Goal: Task Accomplishment & Management: Use online tool/utility

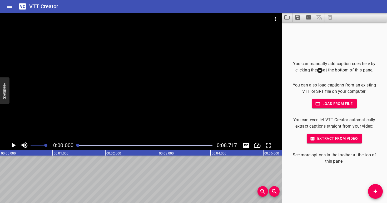
click at [274, 18] on icon "Video Options" at bounding box center [275, 19] width 6 height 6
click at [276, 13] on ul "Select New Video File..." at bounding box center [295, 20] width 52 height 14
click at [276, 19] on li "Select New Video File..." at bounding box center [295, 19] width 52 height 9
click at [275, 18] on icon "Video Options" at bounding box center [275, 19] width 6 height 6
click at [273, 19] on li "Select New Video File..." at bounding box center [295, 19] width 52 height 9
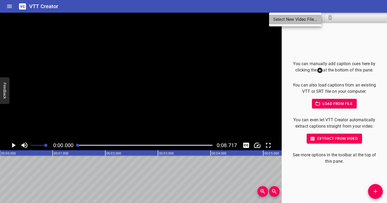
click at [282, 23] on li "Select New Video File..." at bounding box center [295, 19] width 52 height 9
click at [194, 76] on div at bounding box center [141, 77] width 282 height 128
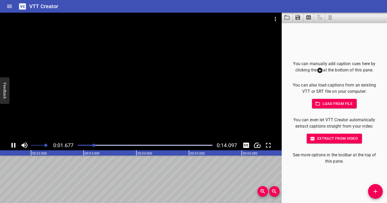
click at [183, 83] on div at bounding box center [141, 77] width 282 height 128
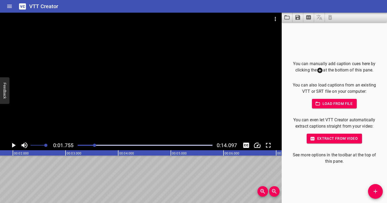
click at [183, 83] on div at bounding box center [141, 77] width 282 height 128
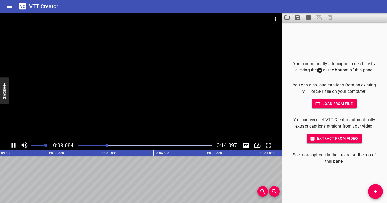
click at [183, 83] on div at bounding box center [141, 77] width 282 height 128
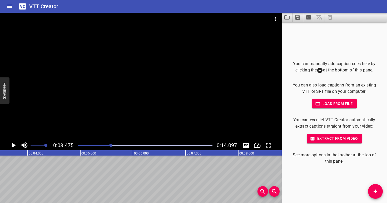
click at [86, 145] on div "Play progress" at bounding box center [43, 145] width 135 height 1
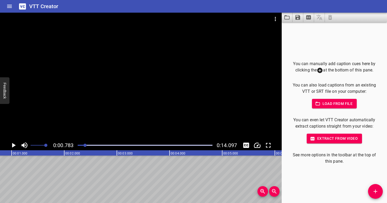
click at [89, 119] on div at bounding box center [141, 77] width 282 height 128
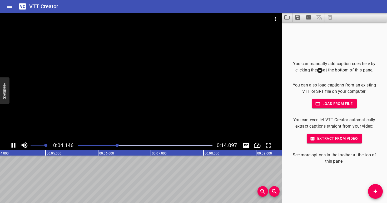
click at [90, 117] on div at bounding box center [141, 77] width 282 height 128
click at [101, 143] on div at bounding box center [145, 144] width 141 height 7
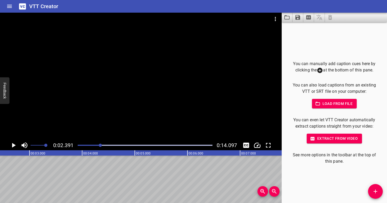
click at [97, 143] on div at bounding box center [145, 144] width 141 height 7
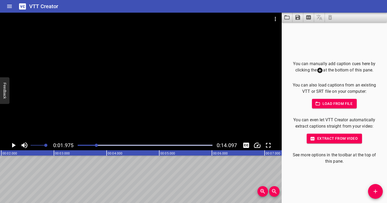
click at [104, 104] on div at bounding box center [141, 77] width 282 height 128
click at [110, 104] on div at bounding box center [141, 77] width 282 height 128
click at [88, 144] on div at bounding box center [145, 144] width 141 height 7
click at [98, 119] on div at bounding box center [141, 77] width 282 height 128
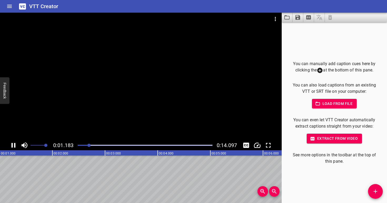
click at [100, 115] on div at bounding box center [141, 77] width 282 height 128
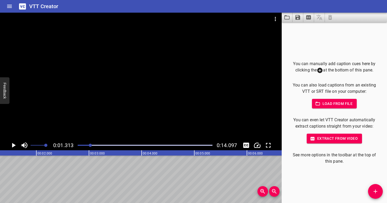
click at [100, 115] on div at bounding box center [141, 77] width 282 height 128
click at [377, 192] on icon "Add Cue" at bounding box center [375, 191] width 6 height 6
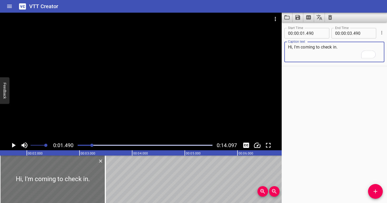
type textarea "Hi, I'm coming to check in."
click at [91, 126] on div at bounding box center [141, 77] width 282 height 128
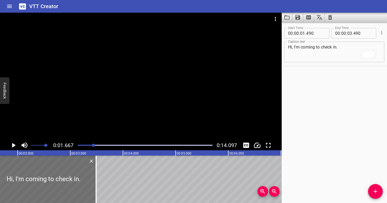
scroll to position [0, 88]
click at [90, 144] on div at bounding box center [145, 144] width 141 height 7
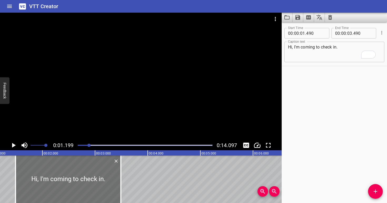
click at [90, 110] on div at bounding box center [141, 77] width 282 height 128
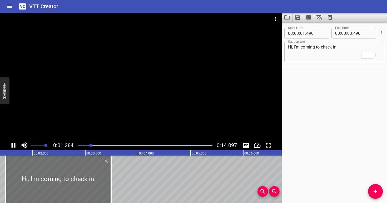
click at [108, 106] on div at bounding box center [141, 77] width 282 height 128
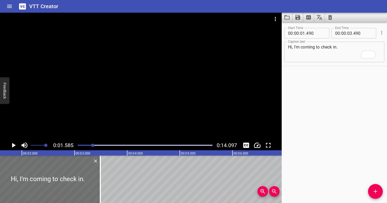
click at [90, 143] on div at bounding box center [145, 144] width 141 height 7
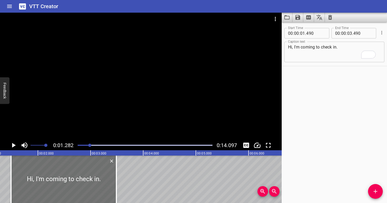
click at [87, 116] on div at bounding box center [141, 77] width 282 height 128
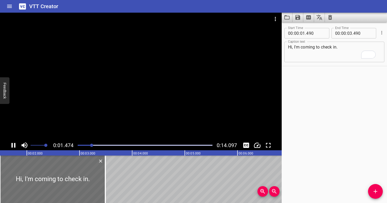
click at [112, 104] on div at bounding box center [141, 77] width 282 height 128
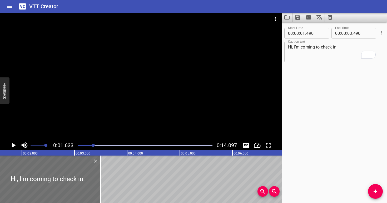
scroll to position [0, 86]
click at [112, 104] on div at bounding box center [141, 77] width 282 height 128
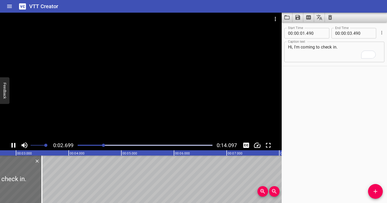
click at [147, 95] on div at bounding box center [141, 77] width 282 height 128
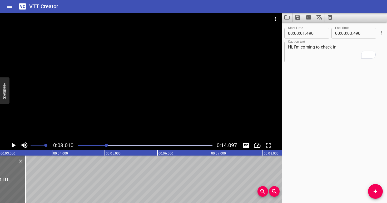
click at [147, 96] on div at bounding box center [141, 77] width 282 height 128
click at [147, 95] on div at bounding box center [141, 77] width 282 height 128
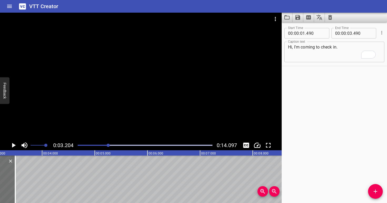
scroll to position [0, 169]
click at [361, 35] on input "number" at bounding box center [363, 33] width 19 height 11
type input "204"
click at [379, 190] on span "Add Cue" at bounding box center [375, 191] width 15 height 6
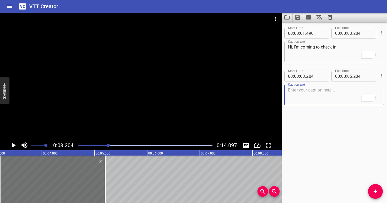
paste textarea "How are you feeling?"
type textarea "How are you feeling?"
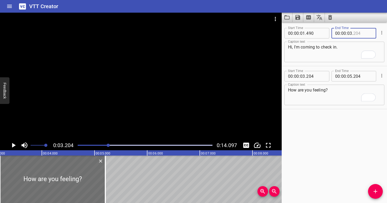
click at [362, 36] on input "number" at bounding box center [363, 33] width 19 height 11
type input "205"
click at [321, 77] on input "number" at bounding box center [315, 76] width 19 height 11
type input "205"
click at [335, 97] on textarea "How are you feeling?" at bounding box center [334, 94] width 93 height 15
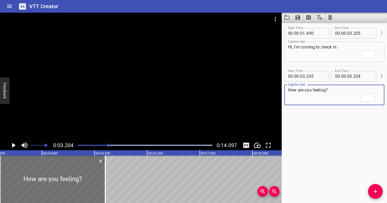
click at [172, 93] on div at bounding box center [141, 77] width 282 height 128
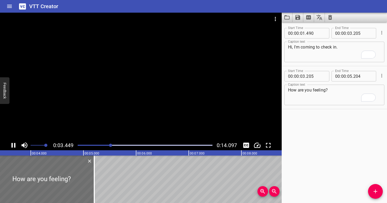
click at [172, 93] on div at bounding box center [141, 77] width 282 height 128
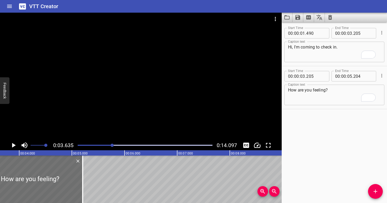
click at [109, 145] on div "Play progress" at bounding box center [45, 145] width 135 height 1
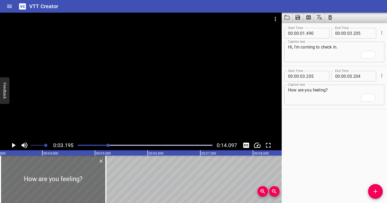
click at [107, 119] on div at bounding box center [141, 77] width 282 height 128
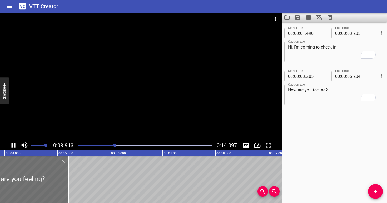
click at [103, 145] on div "Play progress" at bounding box center [48, 145] width 135 height 1
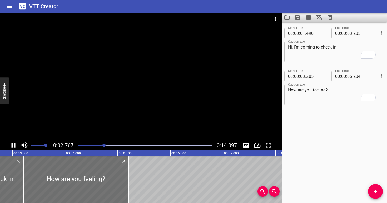
click at [139, 125] on div at bounding box center [141, 77] width 282 height 128
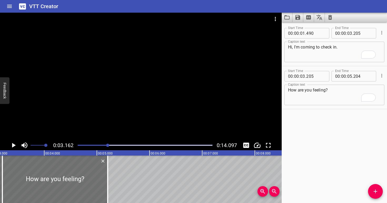
click at [138, 123] on div at bounding box center [141, 77] width 282 height 128
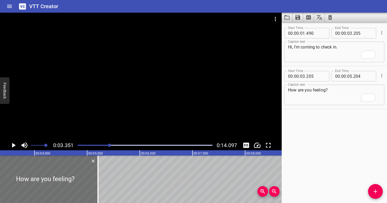
scroll to position [0, 176]
click at [106, 145] on div "Play progress" at bounding box center [42, 145] width 135 height 1
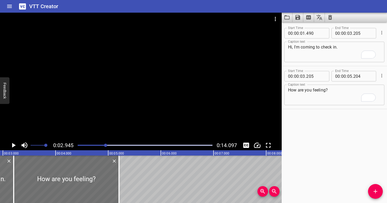
click at [96, 123] on div at bounding box center [141, 77] width 282 height 128
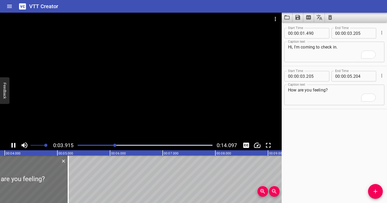
click at [101, 145] on div "Play progress" at bounding box center [48, 145] width 135 height 1
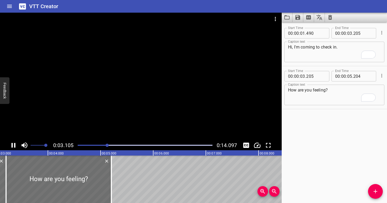
click at [171, 107] on div at bounding box center [141, 77] width 282 height 128
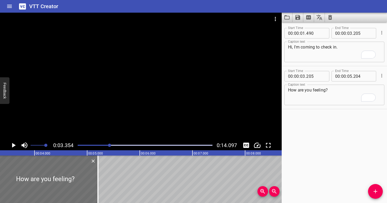
scroll to position [0, 177]
click at [101, 145] on div "Play progress" at bounding box center [42, 145] width 135 height 1
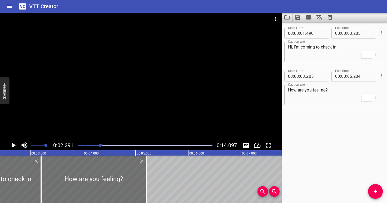
click at [115, 127] on div at bounding box center [141, 77] width 282 height 128
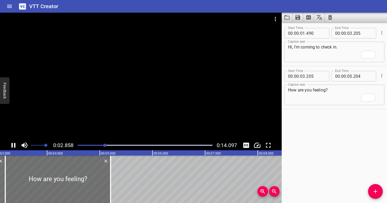
click at [125, 115] on div at bounding box center [141, 77] width 282 height 128
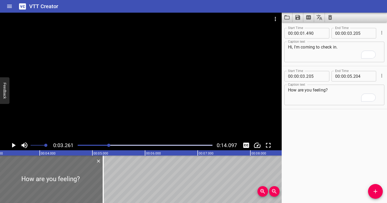
scroll to position [0, 172]
click at [358, 34] on input "number" at bounding box center [363, 33] width 19 height 11
type input "261"
click at [318, 73] on input "number" at bounding box center [315, 76] width 19 height 11
type input "261"
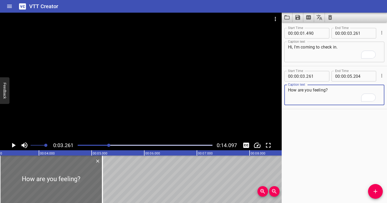
click at [321, 89] on textarea "How are you feeling?" at bounding box center [334, 94] width 93 height 15
click at [120, 116] on div at bounding box center [141, 77] width 282 height 128
click at [120, 115] on div at bounding box center [141, 77] width 282 height 128
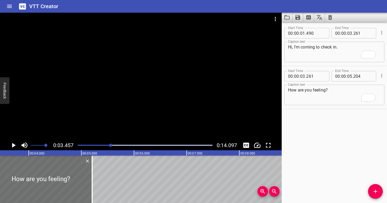
click at [120, 115] on div at bounding box center [141, 77] width 282 height 128
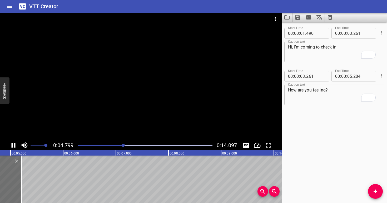
click at [113, 146] on div at bounding box center [145, 144] width 141 height 7
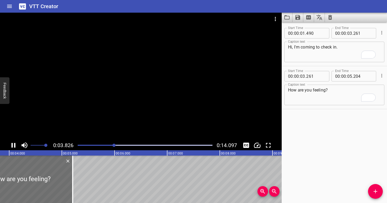
click at [143, 120] on div at bounding box center [141, 77] width 282 height 128
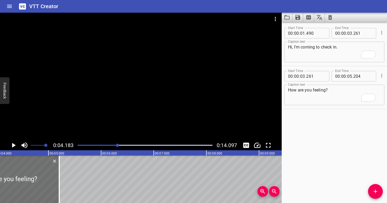
scroll to position [0, 220]
click at [352, 76] on span "." at bounding box center [352, 76] width 1 height 11
click at [350, 75] on input "number" at bounding box center [349, 76] width 5 height 11
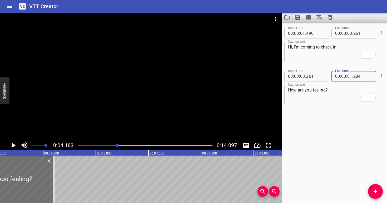
type input "04"
type input "183"
click at [348, 94] on textarea "How are you feeling?" at bounding box center [334, 94] width 93 height 15
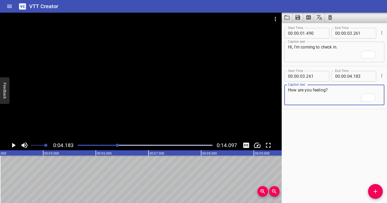
click at [163, 103] on div at bounding box center [141, 77] width 282 height 128
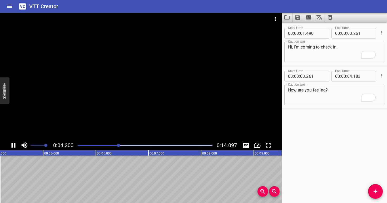
click at [165, 102] on div at bounding box center [141, 77] width 282 height 128
click at [117, 145] on div "Play progress" at bounding box center [52, 145] width 135 height 1
click at [109, 122] on div at bounding box center [141, 77] width 282 height 128
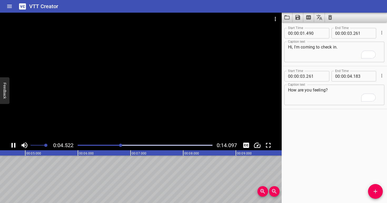
click at [124, 111] on div at bounding box center [141, 77] width 282 height 128
click at [109, 148] on div at bounding box center [145, 144] width 141 height 7
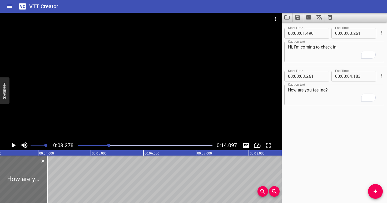
click at [143, 110] on div at bounding box center [141, 77] width 282 height 128
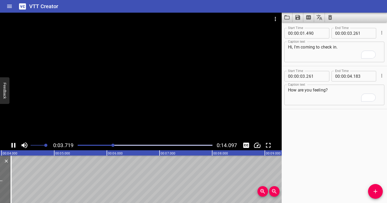
click at [146, 100] on div at bounding box center [141, 77] width 282 height 128
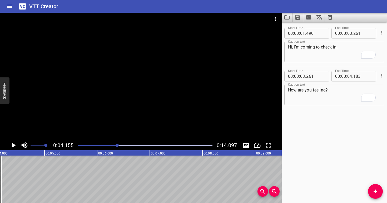
click at [146, 100] on div at bounding box center [141, 77] width 282 height 128
click at [112, 145] on div "Play progress" at bounding box center [51, 145] width 135 height 1
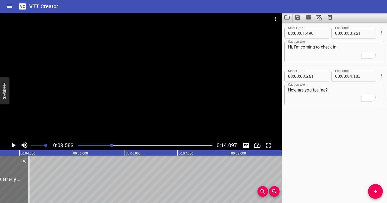
click at [130, 115] on div at bounding box center [141, 77] width 282 height 128
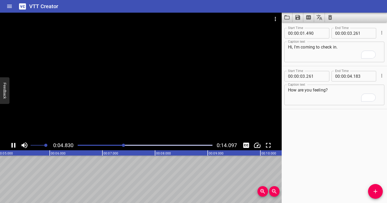
click at [114, 143] on div at bounding box center [145, 144] width 141 height 7
click at [129, 118] on div at bounding box center [141, 77] width 282 height 128
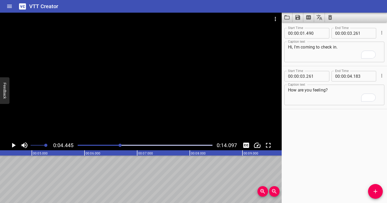
scroll to position [0, 234]
click at [377, 185] on button "Add Cue" at bounding box center [375, 191] width 15 height 15
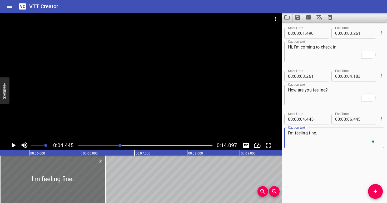
type textarea "I'm feeling fine."
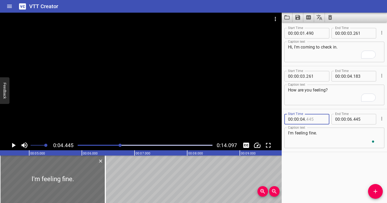
click at [313, 120] on input "number" at bounding box center [315, 119] width 19 height 11
type input "183"
click at [313, 148] on div "Caption text I'm feeling fine. Caption text" at bounding box center [335, 137] width 100 height 24
click at [113, 145] on div "Play progress" at bounding box center [53, 145] width 135 height 1
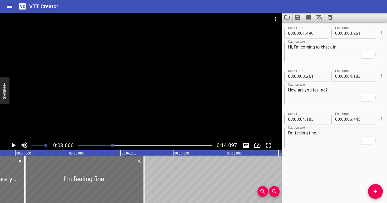
click at [115, 115] on div at bounding box center [141, 77] width 282 height 128
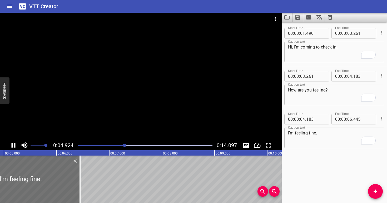
click at [116, 114] on div at bounding box center [141, 77] width 282 height 128
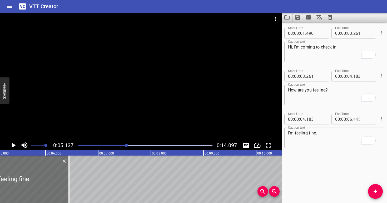
click at [361, 118] on input "number" at bounding box center [363, 119] width 19 height 11
type input "445"
click at [348, 118] on input "number" at bounding box center [349, 119] width 5 height 11
type input "05"
type input "138"
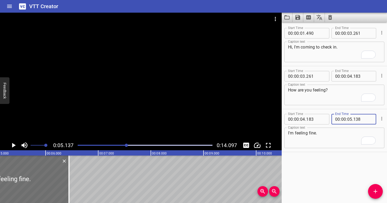
click at [340, 135] on textarea "I'm feeling fine." at bounding box center [334, 137] width 93 height 15
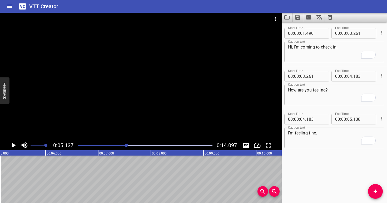
click at [130, 105] on div at bounding box center [141, 77] width 282 height 128
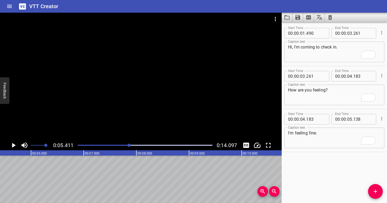
click at [124, 145] on div "Play progress" at bounding box center [62, 145] width 135 height 1
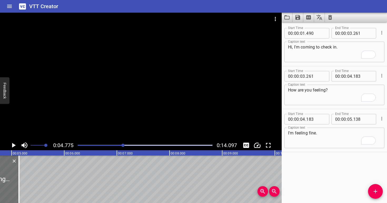
scroll to position [0, 252]
click at [379, 195] on button "Add Cue" at bounding box center [375, 191] width 15 height 15
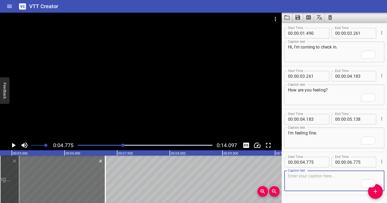
paste textarea "Awesome."
type textarea "Awesome."
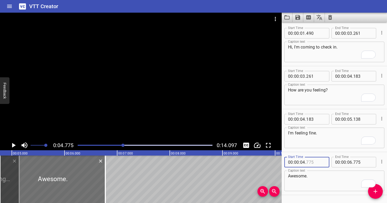
click at [313, 162] on input "number" at bounding box center [315, 162] width 19 height 11
type input "138"
click at [308, 186] on div "Awesome. Caption text" at bounding box center [335, 180] width 100 height 21
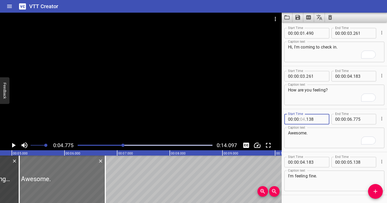
click at [302, 119] on input "number" at bounding box center [302, 119] width 5 height 11
type input "05"
type input "138"
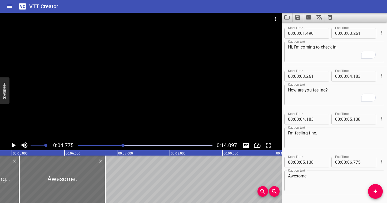
click at [145, 113] on div at bounding box center [141, 77] width 282 height 128
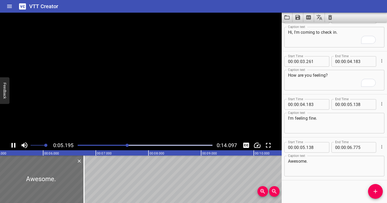
scroll to position [16, 0]
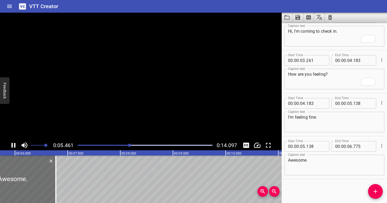
click at [145, 109] on video at bounding box center [141, 77] width 282 height 128
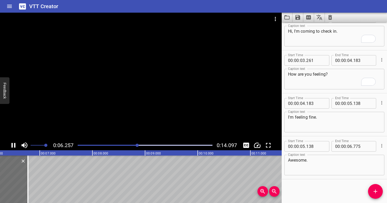
click at [126, 147] on div at bounding box center [145, 144] width 141 height 7
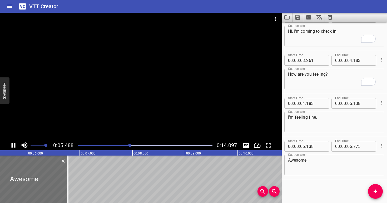
click at [139, 107] on div at bounding box center [141, 77] width 282 height 128
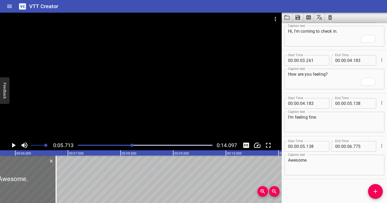
click at [127, 150] on rect at bounding box center [357, 152] width 1317 height 5
click at [130, 144] on div at bounding box center [145, 144] width 141 height 7
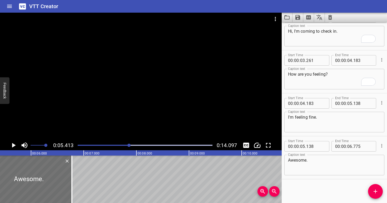
click at [124, 121] on div at bounding box center [141, 77] width 282 height 128
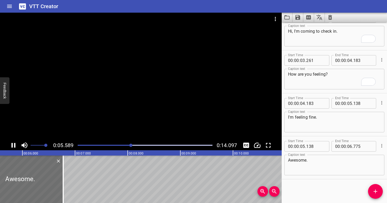
click at [130, 116] on div at bounding box center [141, 77] width 282 height 128
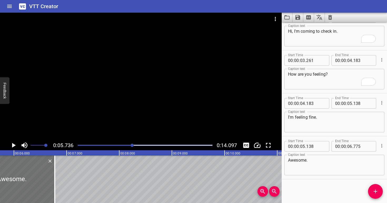
click at [327, 161] on textarea "Awesome." at bounding box center [334, 165] width 93 height 15
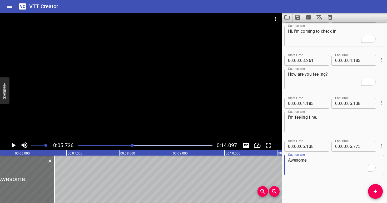
paste textarea "I'm just going to take a peek at your injection site."
click at [325, 166] on textarea "Awesome. I'm just going to take a peek at your injection site." at bounding box center [334, 165] width 93 height 15
drag, startPoint x: 325, startPoint y: 166, endPoint x: 364, endPoint y: 159, distance: 40.1
click at [364, 159] on textarea "Awesome. I'm just going to take a peek at your injection site." at bounding box center [334, 165] width 93 height 15
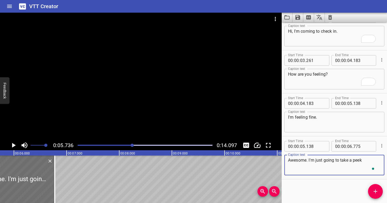
type textarea "Awesome. I'm just going to take a peek"
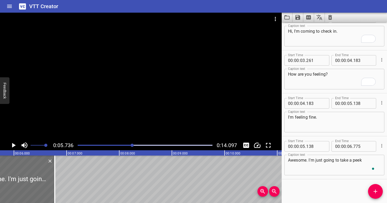
click at [155, 116] on div at bounding box center [141, 77] width 282 height 128
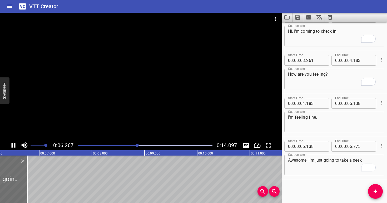
click at [156, 105] on div at bounding box center [141, 77] width 282 height 128
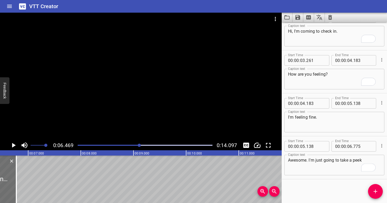
click at [138, 143] on div at bounding box center [145, 144] width 141 height 7
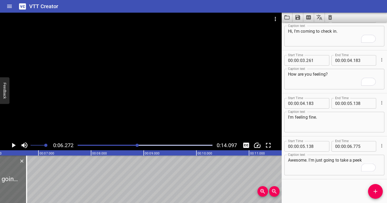
click at [133, 114] on div at bounding box center [141, 77] width 282 height 128
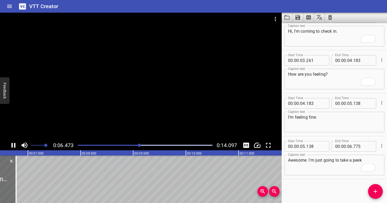
click at [136, 111] on div at bounding box center [141, 77] width 282 height 128
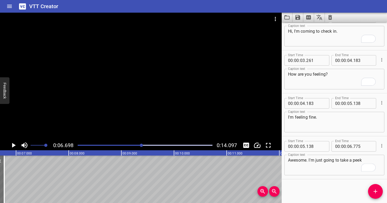
click at [127, 144] on div at bounding box center [145, 144] width 141 height 7
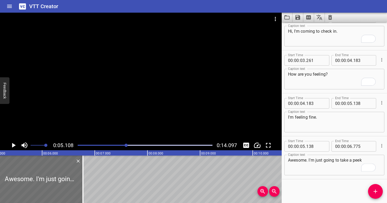
click at [144, 105] on div at bounding box center [141, 77] width 282 height 128
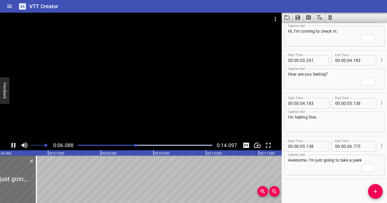
click at [144, 102] on div at bounding box center [141, 77] width 282 height 128
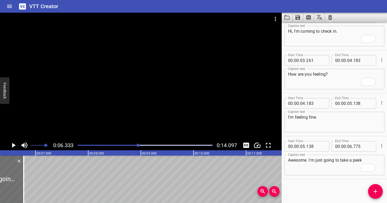
scroll to position [0, 334]
click at [373, 189] on icon "Add Cue" at bounding box center [375, 191] width 6 height 6
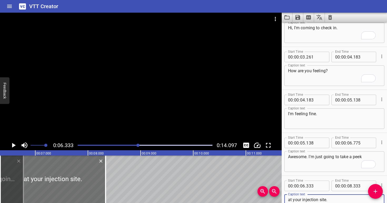
scroll to position [20, 0]
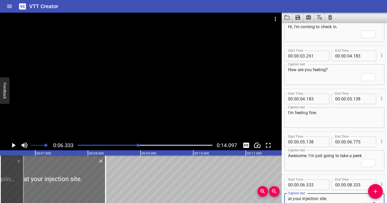
type textarea "at your injection site."
click at [320, 187] on input "number" at bounding box center [315, 184] width 19 height 11
type input "773"
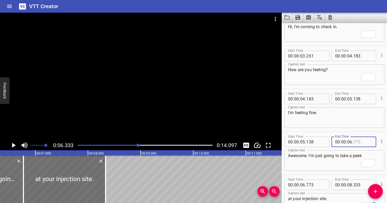
click at [360, 145] on input "number" at bounding box center [363, 141] width 19 height 11
type input "774"
click at [340, 166] on textarea "Awesome. I'm just going to take a peek" at bounding box center [334, 160] width 93 height 15
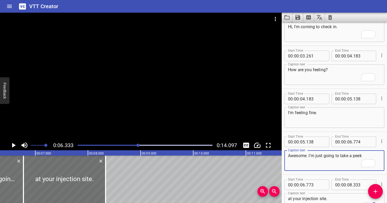
click at [156, 123] on div at bounding box center [141, 77] width 282 height 128
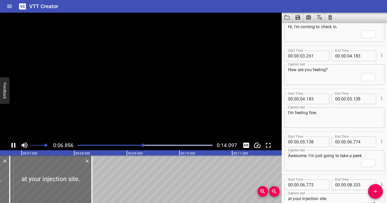
scroll to position [58, 0]
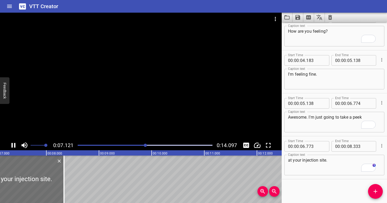
click at [152, 115] on div at bounding box center [141, 77] width 282 height 128
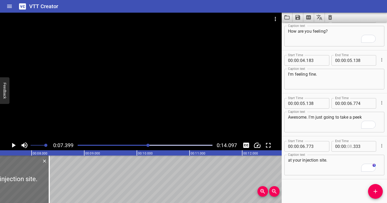
click at [349, 145] on input "number" at bounding box center [349, 146] width 5 height 11
type input "07"
type input "339"
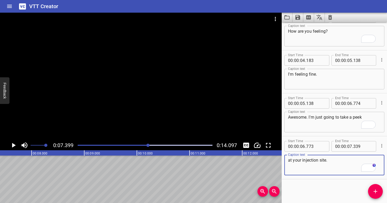
click at [332, 166] on textarea "at your injection site." at bounding box center [334, 165] width 93 height 15
click at [320, 145] on input "number" at bounding box center [315, 146] width 19 height 11
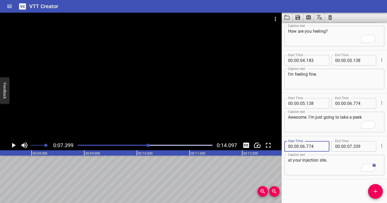
type input "774"
click at [319, 163] on textarea "at your injection site." at bounding box center [334, 165] width 93 height 15
click at [172, 85] on div at bounding box center [141, 77] width 282 height 128
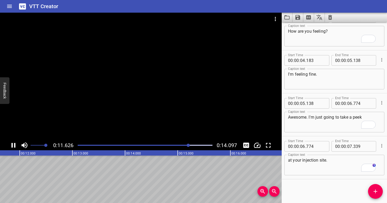
click at [154, 122] on div at bounding box center [141, 77] width 282 height 128
click at [155, 117] on div at bounding box center [141, 77] width 282 height 128
click at [195, 145] on div "Play progress" at bounding box center [133, 145] width 135 height 1
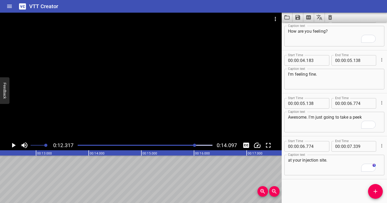
click at [179, 120] on div at bounding box center [141, 77] width 282 height 128
click at [192, 146] on div at bounding box center [145, 144] width 141 height 7
click at [184, 125] on div at bounding box center [141, 77] width 282 height 128
click at [181, 119] on div at bounding box center [141, 77] width 282 height 128
click at [182, 114] on div at bounding box center [141, 77] width 282 height 128
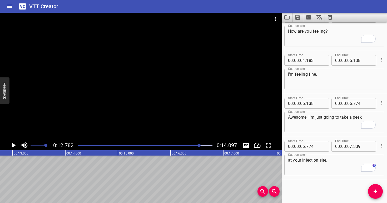
scroll to position [0, 673]
click at [378, 194] on icon "Add Cue" at bounding box center [375, 191] width 6 height 6
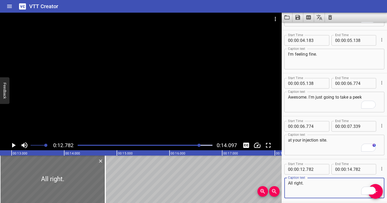
scroll to position [0, 0]
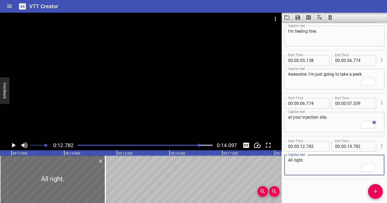
paste textarea "Looks good."
type textarea "All right. Looks good."
click at [114, 73] on div at bounding box center [141, 77] width 282 height 128
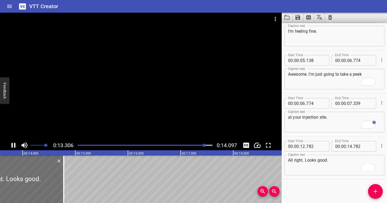
click at [168, 102] on div at bounding box center [141, 77] width 282 height 128
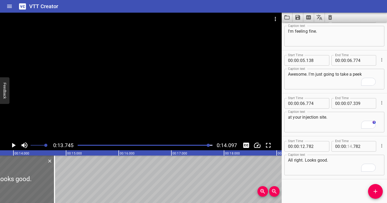
click at [349, 147] on input "number" at bounding box center [349, 146] width 5 height 11
type input "13"
type input "745"
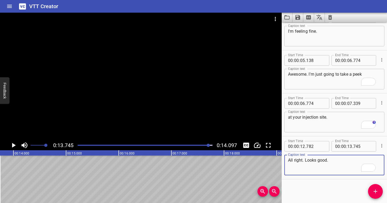
click at [349, 163] on textarea "All right. Looks good." at bounding box center [334, 165] width 93 height 15
click at [148, 99] on div at bounding box center [141, 77] width 282 height 128
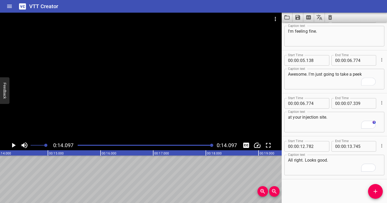
scroll to position [0, 743]
click at [147, 98] on div at bounding box center [141, 77] width 282 height 128
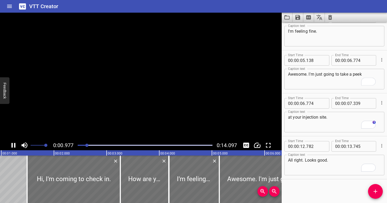
click at [147, 98] on video at bounding box center [141, 77] width 282 height 128
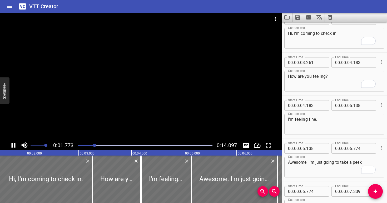
scroll to position [0, 0]
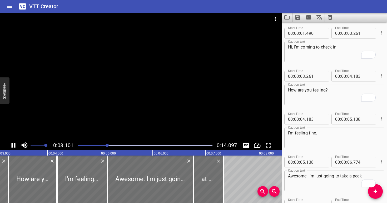
click at [96, 145] on div "Play progress" at bounding box center [40, 145] width 135 height 1
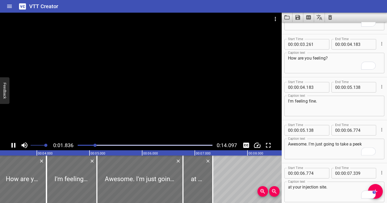
scroll to position [41, 0]
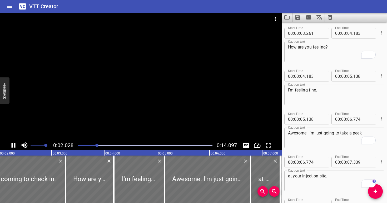
click at [153, 115] on div at bounding box center [141, 77] width 282 height 128
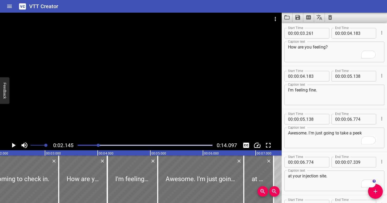
click at [92, 144] on div at bounding box center [145, 144] width 141 height 7
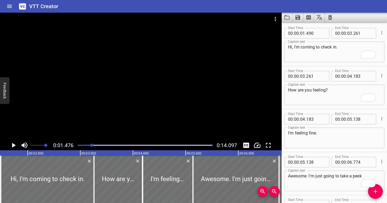
click at [116, 124] on div at bounding box center [141, 77] width 282 height 128
click at [133, 120] on div at bounding box center [141, 77] width 282 height 128
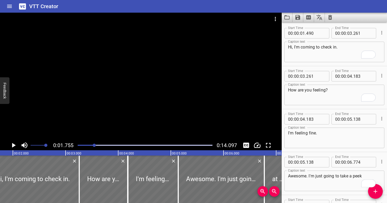
click at [91, 145] on div "Play progress" at bounding box center [27, 145] width 135 height 1
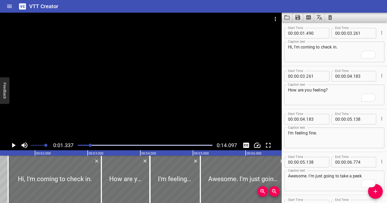
click at [93, 127] on div at bounding box center [141, 77] width 282 height 128
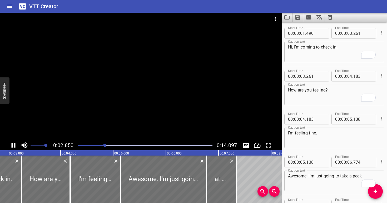
click at [139, 112] on div at bounding box center [141, 77] width 282 height 128
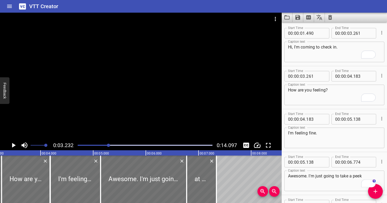
click at [139, 112] on div at bounding box center [141, 77] width 282 height 128
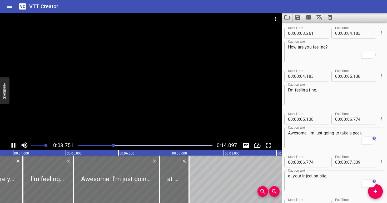
click at [139, 112] on div at bounding box center [141, 77] width 282 height 128
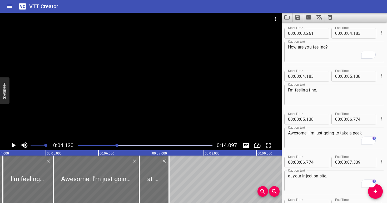
click at [139, 112] on div at bounding box center [141, 77] width 282 height 128
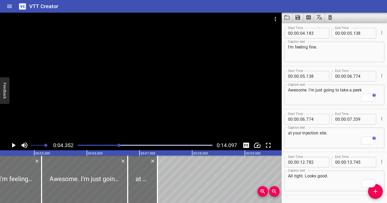
click at [139, 112] on div at bounding box center [141, 77] width 282 height 128
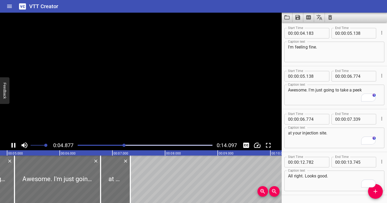
click at [139, 112] on video at bounding box center [141, 77] width 282 height 128
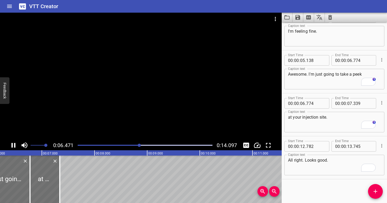
click at [130, 120] on div at bounding box center [141, 77] width 282 height 128
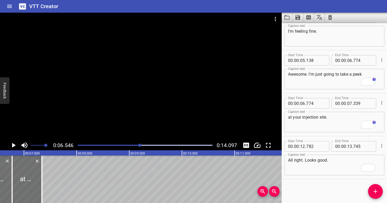
click at [133, 146] on div at bounding box center [145, 144] width 141 height 7
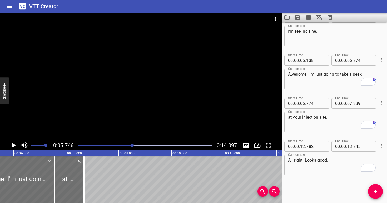
click at [141, 118] on div at bounding box center [141, 77] width 282 height 128
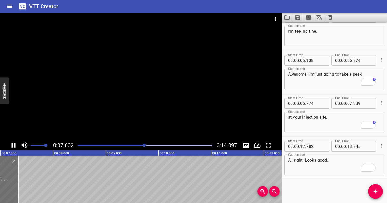
click at [132, 142] on div at bounding box center [145, 144] width 141 height 7
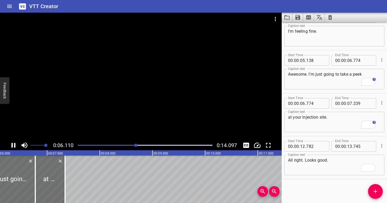
click at [139, 109] on div at bounding box center [141, 77] width 282 height 128
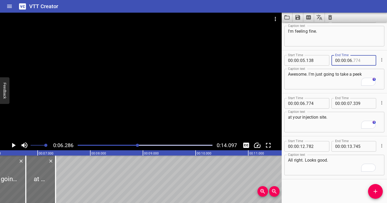
click at [357, 61] on input "number" at bounding box center [363, 60] width 19 height 11
type input "284"
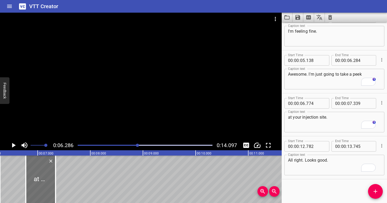
click at [325, 103] on div "00 : 00 : 06 . 774" at bounding box center [307, 103] width 45 height 11
click at [323, 102] on input "number" at bounding box center [315, 103] width 19 height 11
type input "284"
click at [311, 126] on textarea "at your injection site." at bounding box center [334, 122] width 93 height 15
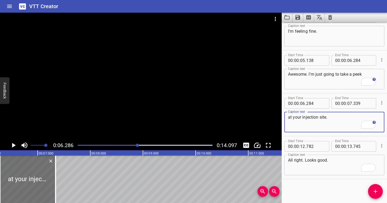
click at [135, 145] on div "Play progress" at bounding box center [70, 145] width 135 height 1
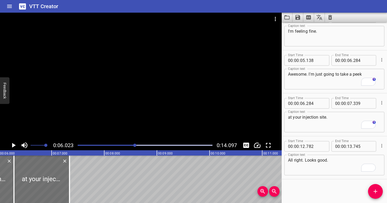
click at [149, 102] on div at bounding box center [141, 77] width 282 height 128
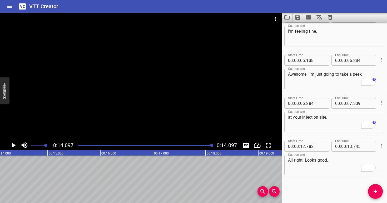
click at [118, 90] on div at bounding box center [141, 77] width 282 height 128
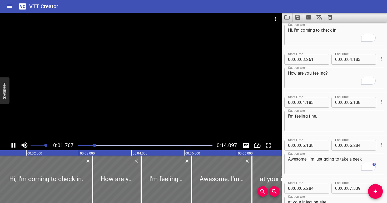
scroll to position [0, 0]
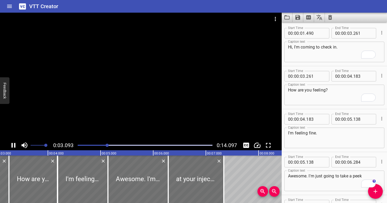
click at [131, 95] on div at bounding box center [141, 77] width 282 height 128
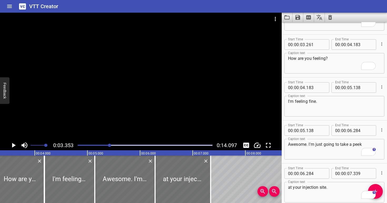
scroll to position [43, 0]
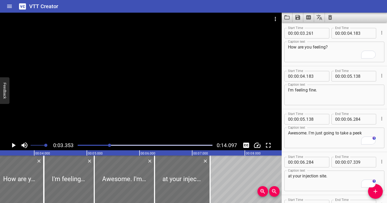
click at [131, 95] on div at bounding box center [141, 77] width 282 height 128
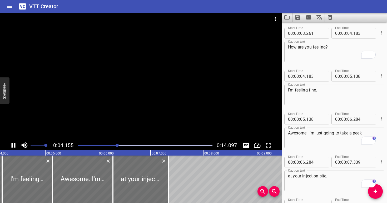
click at [131, 93] on div at bounding box center [141, 77] width 282 height 128
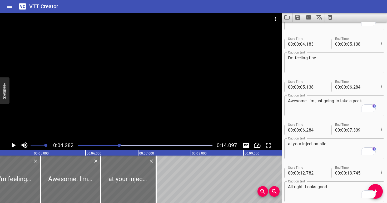
scroll to position [0, 231]
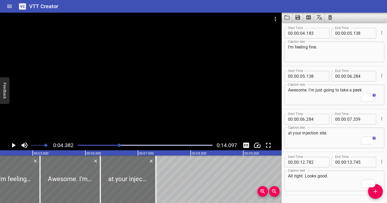
click at [131, 93] on div at bounding box center [141, 77] width 282 height 128
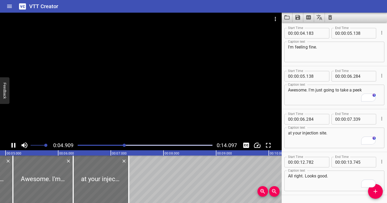
click at [130, 89] on div at bounding box center [141, 77] width 282 height 128
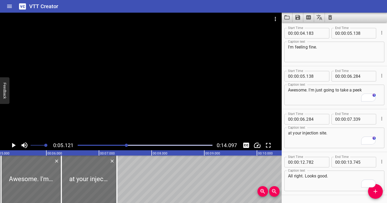
click at [131, 89] on div at bounding box center [141, 77] width 282 height 128
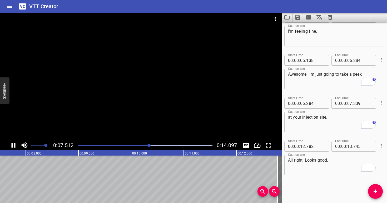
click at [135, 145] on div "Play progress" at bounding box center [82, 145] width 135 height 1
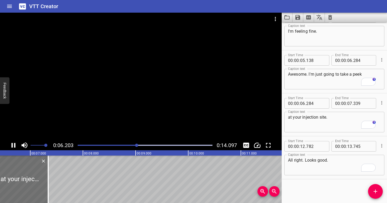
click at [153, 128] on div at bounding box center [141, 77] width 282 height 128
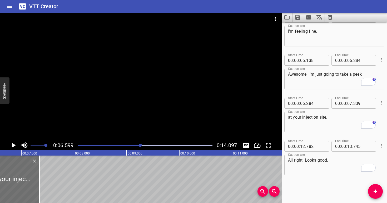
click at [153, 128] on div at bounding box center [141, 77] width 282 height 128
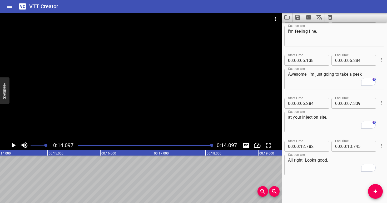
click at [185, 93] on div at bounding box center [141, 77] width 282 height 128
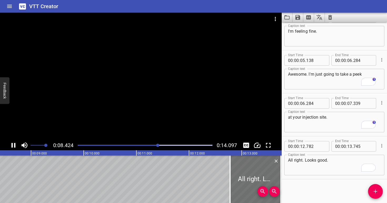
click at [138, 143] on div at bounding box center [145, 144] width 141 height 7
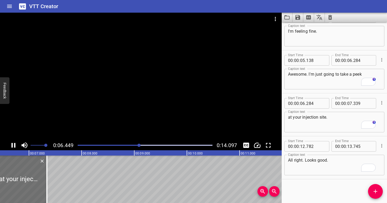
click at [162, 116] on div at bounding box center [141, 77] width 282 height 128
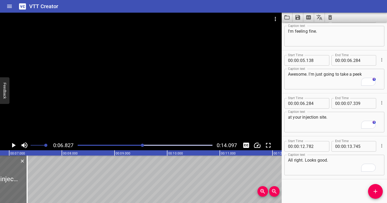
drag, startPoint x: 132, startPoint y: 145, endPoint x: 136, endPoint y: 143, distance: 4.9
click at [132, 145] on div "Play progress" at bounding box center [75, 145] width 135 height 1
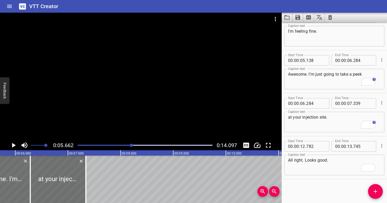
click at [163, 122] on div at bounding box center [141, 77] width 282 height 128
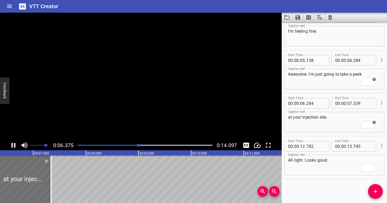
click at [163, 122] on div at bounding box center [141, 77] width 282 height 128
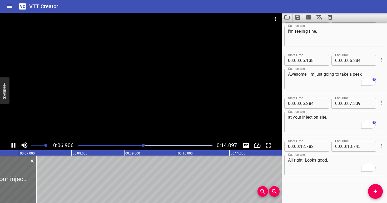
click at [163, 122] on div at bounding box center [141, 77] width 282 height 128
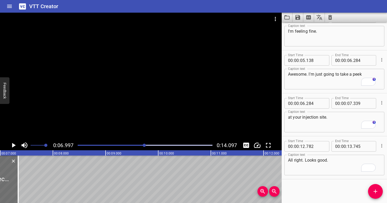
click at [163, 122] on div at bounding box center [141, 77] width 282 height 128
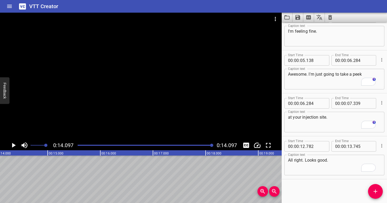
click at [299, 17] on icon "Save captions to file" at bounding box center [298, 17] width 5 height 5
click at [307, 30] on li "Save to VTT file" at bounding box center [312, 28] width 39 height 9
click at [332, 16] on icon "Clear captions" at bounding box center [330, 17] width 4 height 5
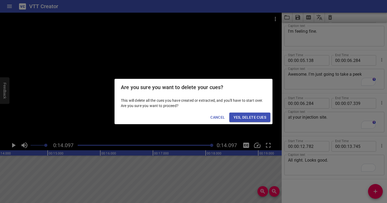
drag, startPoint x: 256, startPoint y: 116, endPoint x: 263, endPoint y: 107, distance: 10.9
click at [256, 116] on span "Yes, Delete Cues" at bounding box center [250, 117] width 33 height 7
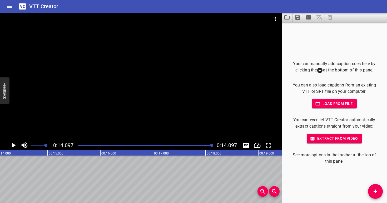
click at [276, 18] on icon "Video Options" at bounding box center [275, 19] width 6 height 6
click at [280, 20] on li "Select New Video File..." at bounding box center [295, 19] width 52 height 9
click at [179, 99] on div at bounding box center [141, 77] width 282 height 128
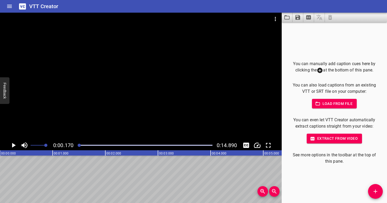
scroll to position [0, 9]
click at [378, 189] on icon "Add Cue" at bounding box center [375, 191] width 6 height 6
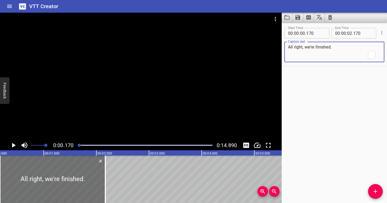
type textarea "All right, we're finished."
click at [156, 106] on div at bounding box center [141, 77] width 282 height 128
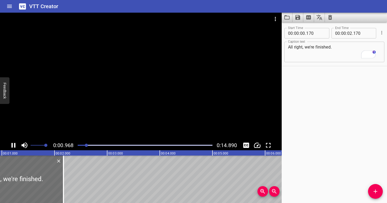
click at [151, 102] on div at bounding box center [141, 77] width 282 height 128
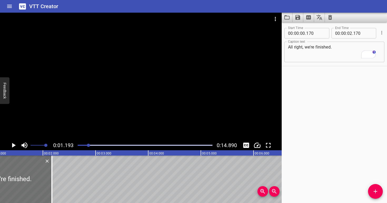
scroll to position [0, 63]
click at [347, 33] on input "number" at bounding box center [349, 33] width 5 height 11
type input "01"
type input "193"
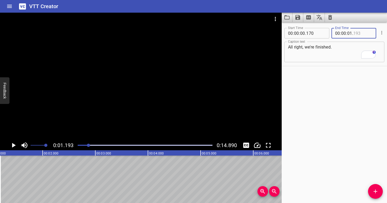
type input "193"
click at [379, 195] on button "Add Cue" at bounding box center [375, 191] width 15 height 15
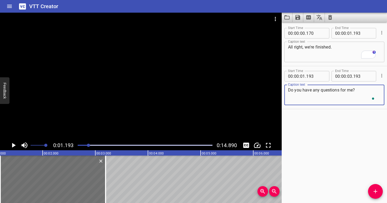
type textarea "Do you have any questions for me?"
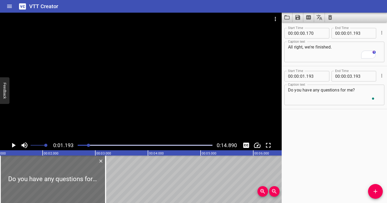
click at [147, 123] on div at bounding box center [141, 77] width 282 height 128
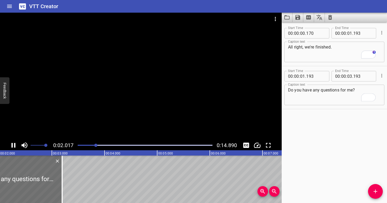
click at [143, 109] on div at bounding box center [141, 77] width 282 height 128
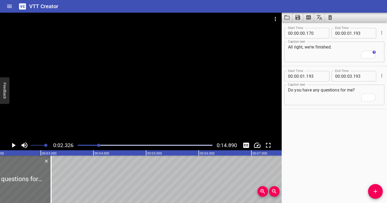
scroll to position [0, 122]
click at [349, 76] on input "number" at bounding box center [349, 76] width 5 height 11
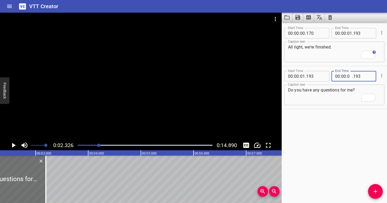
type input "02"
click at [354, 76] on input "2" at bounding box center [363, 76] width 19 height 11
type input "326"
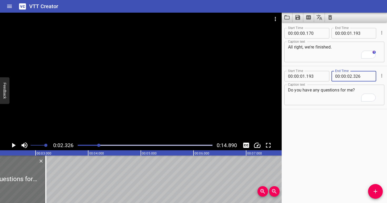
click at [354, 96] on textarea "Do you have any questions for me?" at bounding box center [334, 94] width 93 height 15
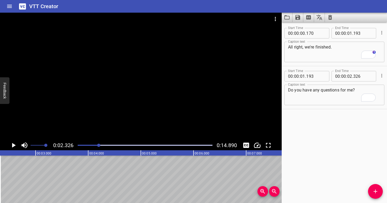
click at [163, 109] on div at bounding box center [141, 77] width 282 height 128
click at [163, 108] on div at bounding box center [141, 77] width 282 height 128
click at [138, 92] on div at bounding box center [141, 77] width 282 height 128
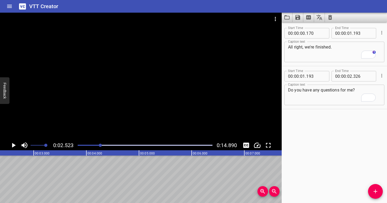
scroll to position [0, 133]
click at [372, 197] on button "Add Cue" at bounding box center [375, 191] width 15 height 15
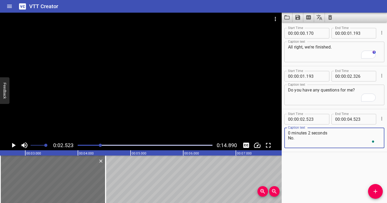
type textarea "0 minutes 2 seconds No."
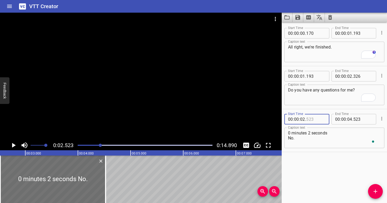
click at [313, 121] on input "number" at bounding box center [315, 119] width 19 height 11
type input "364"
click at [310, 137] on textarea "0 minutes 2 seconds No." at bounding box center [334, 137] width 93 height 15
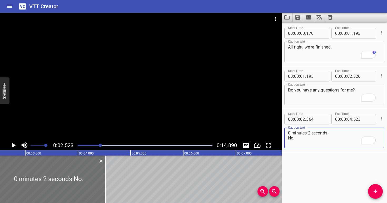
drag, startPoint x: 289, startPoint y: 143, endPoint x: 287, endPoint y: 130, distance: 13.3
click at [287, 130] on div "0 minutes 2 seconds No. Caption text" at bounding box center [335, 138] width 100 height 21
type textarea "No."
click at [180, 133] on div at bounding box center [141, 77] width 282 height 128
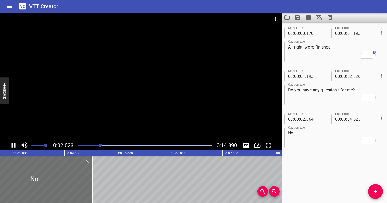
click at [168, 116] on div at bounding box center [141, 77] width 282 height 128
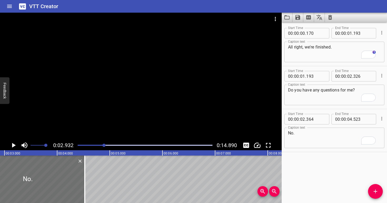
scroll to position [0, 154]
click at [346, 118] on span ":" at bounding box center [346, 119] width 1 height 11
click at [348, 119] on input "number" at bounding box center [349, 119] width 5 height 11
type input "02"
type input "932"
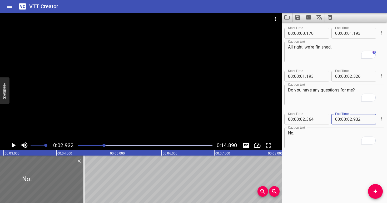
click at [358, 139] on textarea "No." at bounding box center [334, 137] width 93 height 15
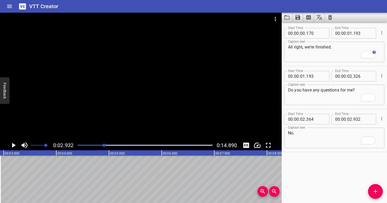
drag, startPoint x: 145, startPoint y: 91, endPoint x: 148, endPoint y: 89, distance: 4.0
click at [145, 91] on div at bounding box center [141, 77] width 282 height 128
click at [148, 89] on div at bounding box center [141, 77] width 282 height 128
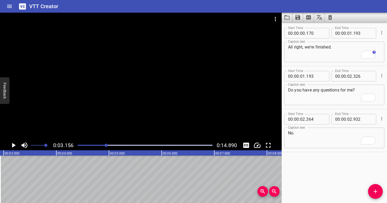
scroll to position [0, 166]
click at [174, 120] on div at bounding box center [141, 77] width 282 height 128
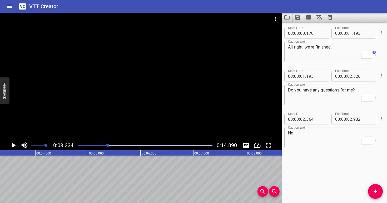
click at [106, 145] on div at bounding box center [107, 145] width 3 height 3
click at [109, 118] on div at bounding box center [141, 77] width 282 height 128
click at [113, 115] on div at bounding box center [141, 77] width 282 height 128
click at [107, 145] on div at bounding box center [107, 145] width 3 height 3
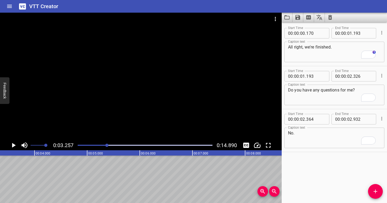
scroll to position [0, 171]
click at [107, 145] on div at bounding box center [106, 145] width 3 height 3
click at [380, 191] on span "Add Cue" at bounding box center [375, 191] width 15 height 6
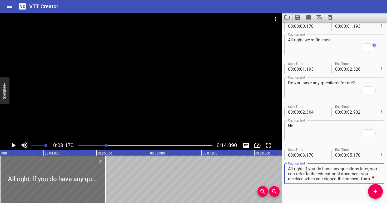
scroll to position [0, 0]
drag, startPoint x: 287, startPoint y: 173, endPoint x: 288, endPoint y: 176, distance: 3.2
click at [288, 176] on div "All right, If you do have any questions later, you can refer to the educational…" at bounding box center [335, 172] width 100 height 21
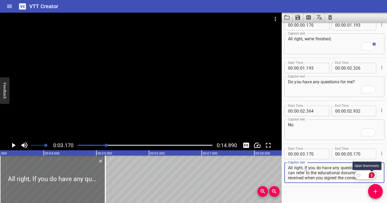
click at [371, 178] on div "1" at bounding box center [372, 175] width 6 height 6
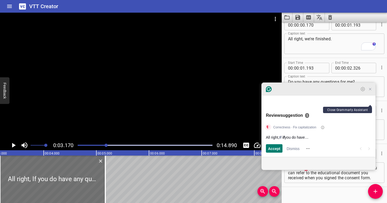
click at [369, 91] on icon "Close Grammarly Assistant" at bounding box center [370, 89] width 4 height 4
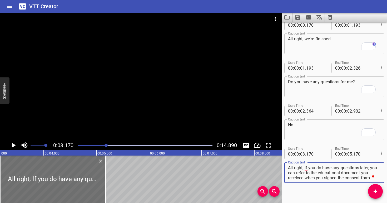
drag, startPoint x: 289, startPoint y: 173, endPoint x: 376, endPoint y: 180, distance: 87.5
click at [376, 180] on textarea "All right, If you do have any questions later, you can refer to the educational…" at bounding box center [334, 172] width 93 height 15
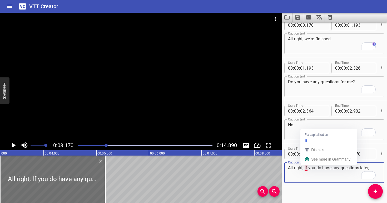
click at [305, 166] on textarea "All right, If you do have any questions later," at bounding box center [334, 172] width 93 height 15
click at [309, 178] on textarea "All right, if you do have any questions later," at bounding box center [334, 172] width 93 height 15
click at [304, 166] on textarea "All right, if you do have any questions later," at bounding box center [334, 172] width 93 height 15
click at [303, 167] on textarea "All right, if you do have any questions later," at bounding box center [334, 172] width 93 height 15
drag, startPoint x: 306, startPoint y: 166, endPoint x: 303, endPoint y: 166, distance: 3.5
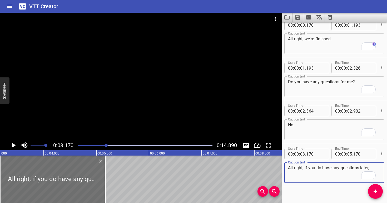
click at [303, 166] on textarea "All right, if you do have any questions later," at bounding box center [334, 172] width 93 height 15
click at [306, 167] on textarea "All right, if you do have any questions later," at bounding box center [334, 172] width 93 height 15
drag, startPoint x: 307, startPoint y: 166, endPoint x: 303, endPoint y: 166, distance: 3.4
click at [303, 166] on textarea "All right, if you do have any questions later," at bounding box center [334, 172] width 93 height 15
type textarea "All right. If you do have any questions later,"
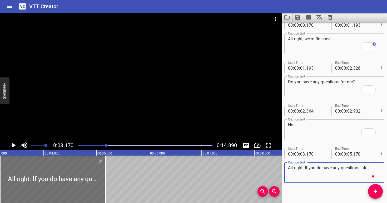
click at [159, 79] on div at bounding box center [141, 77] width 282 height 128
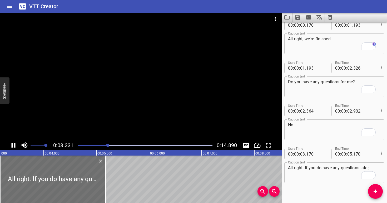
scroll to position [16, 0]
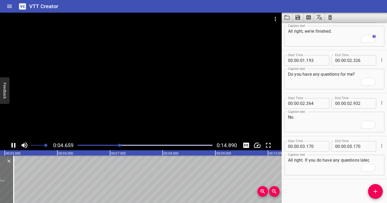
click at [152, 84] on div at bounding box center [141, 77] width 282 height 128
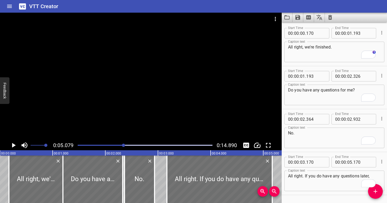
scroll to position [16, 0]
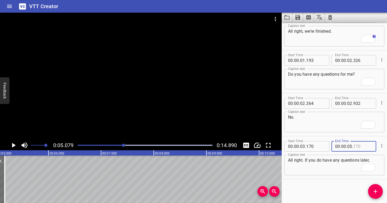
click at [358, 147] on input "number" at bounding box center [363, 146] width 19 height 11
type input "079"
click at [373, 190] on icon "Add Cue" at bounding box center [375, 191] width 6 height 6
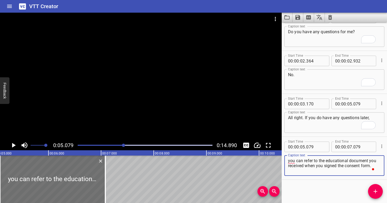
scroll to position [58, 0]
drag, startPoint x: 306, startPoint y: 164, endPoint x: 376, endPoint y: 166, distance: 70.4
click at [376, 166] on textarea "you can refer to the educational document you received when you signed the cons…" at bounding box center [334, 165] width 93 height 15
type textarea "you can refer to the educational document you received"
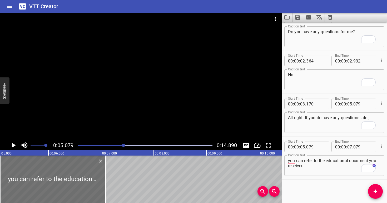
click at [172, 117] on div at bounding box center [141, 77] width 282 height 128
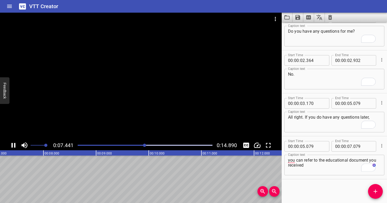
click at [149, 104] on div at bounding box center [141, 77] width 282 height 128
click at [360, 146] on input "number" at bounding box center [363, 146] width 19 height 11
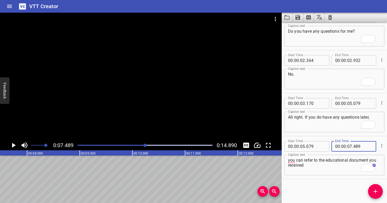
type input "489"
click at [378, 194] on button "Add Cue" at bounding box center [375, 191] width 15 height 15
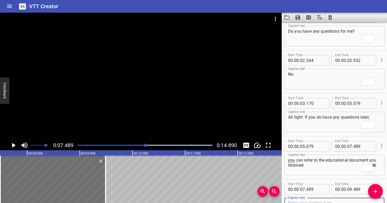
scroll to position [61, 0]
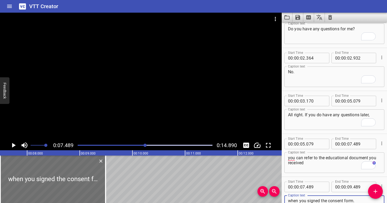
type textarea "when you signed the consent form."
click at [156, 79] on div at bounding box center [141, 77] width 282 height 128
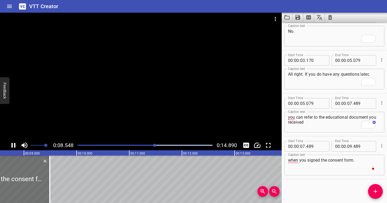
click at [144, 89] on div at bounding box center [141, 77] width 282 height 128
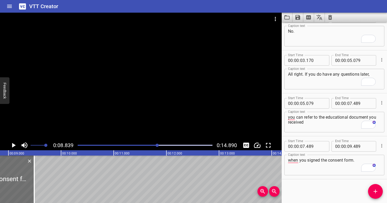
click at [167, 104] on div at bounding box center [141, 77] width 282 height 128
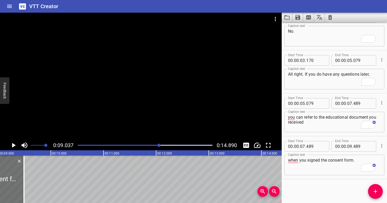
click at [150, 144] on div at bounding box center [145, 144] width 141 height 7
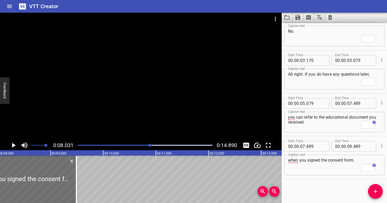
click at [170, 124] on div at bounding box center [141, 77] width 282 height 128
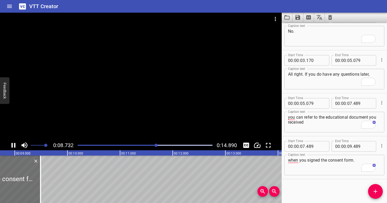
click at [166, 110] on div at bounding box center [141, 77] width 282 height 128
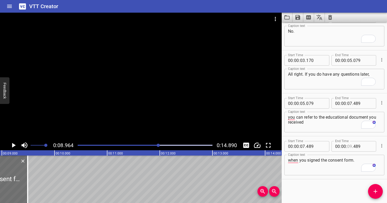
click at [349, 146] on input "number" at bounding box center [349, 146] width 5 height 11
type input "08"
type input "964"
click at [346, 168] on textarea "when you signed the consent form." at bounding box center [334, 165] width 93 height 15
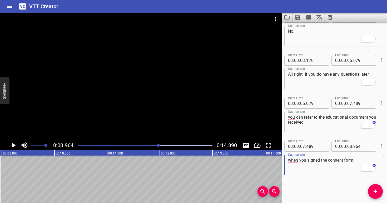
click at [148, 106] on div at bounding box center [141, 77] width 282 height 128
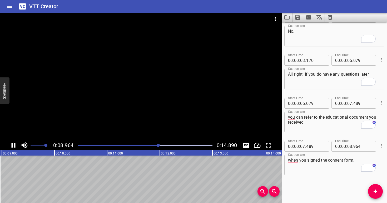
click at [148, 106] on div at bounding box center [141, 77] width 282 height 128
click at [145, 104] on div at bounding box center [141, 77] width 282 height 128
click at [144, 102] on div at bounding box center [141, 77] width 282 height 128
click at [376, 191] on icon "Add Cue" at bounding box center [375, 191] width 6 height 6
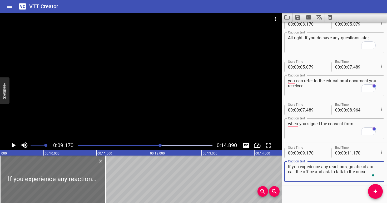
drag, startPoint x: 371, startPoint y: 171, endPoint x: 315, endPoint y: 171, distance: 55.6
click at [315, 171] on textarea "If you experience any reactions, go ahead and call the office and ask to talk t…" at bounding box center [334, 171] width 93 height 15
type textarea "If you experience any reactions, go ahead and call the office"
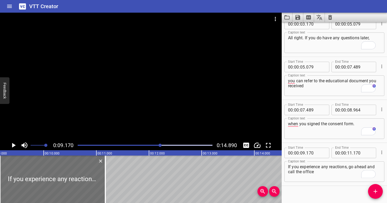
click at [148, 100] on div at bounding box center [141, 77] width 282 height 128
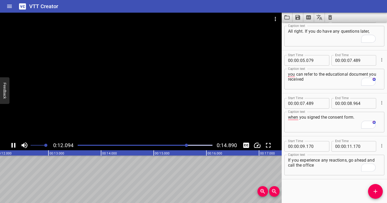
click at [170, 97] on div at bounding box center [141, 77] width 282 height 128
click at [170, 98] on div at bounding box center [141, 77] width 282 height 128
click at [178, 145] on div "Play progress" at bounding box center [123, 145] width 135 height 1
click at [185, 123] on div at bounding box center [141, 77] width 282 height 128
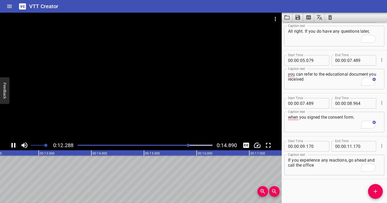
click at [190, 102] on div at bounding box center [141, 77] width 282 height 128
click at [180, 144] on div at bounding box center [145, 144] width 141 height 7
click at [165, 109] on div at bounding box center [141, 77] width 282 height 128
click at [167, 106] on div at bounding box center [141, 77] width 282 height 128
click at [381, 197] on div "Start Time 00 : 00 : 00 . 170 Start Time End Time 00 : 00 : 01 . 193 End Time C…" at bounding box center [334, 112] width 105 height 181
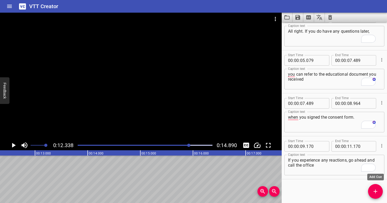
click at [377, 194] on icon "Add Cue" at bounding box center [375, 191] width 6 height 6
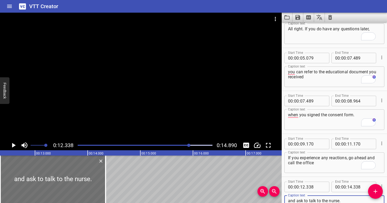
click at [133, 93] on div at bounding box center [141, 77] width 282 height 128
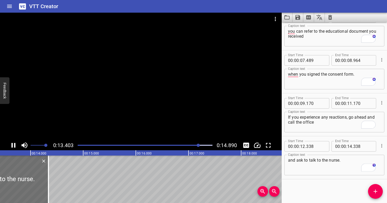
click at [136, 101] on div at bounding box center [141, 77] width 282 height 128
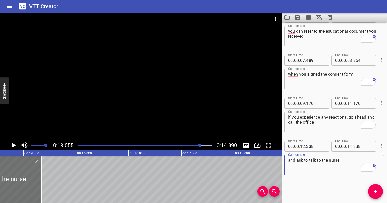
click at [353, 161] on textarea "and ask to talk to the nurse." at bounding box center [334, 165] width 93 height 15
type textarea "and ask to talk to the nurse. Oka"
type textarea "and ask to talk to the nurse. Okay?"
click at [181, 106] on div at bounding box center [141, 77] width 282 height 128
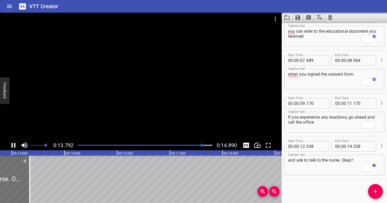
click at [167, 102] on div at bounding box center [141, 77] width 282 height 128
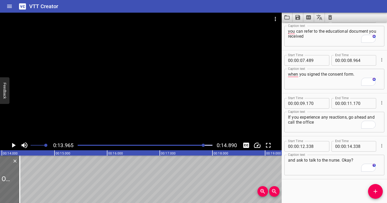
click at [194, 143] on div at bounding box center [145, 144] width 141 height 7
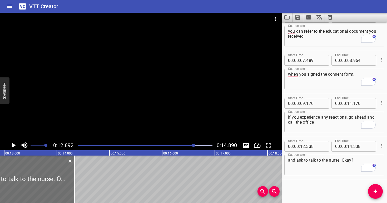
click at [182, 117] on div at bounding box center [141, 77] width 282 height 128
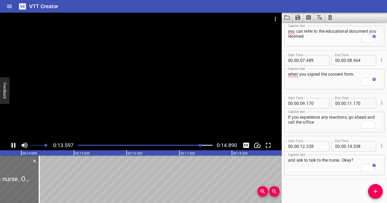
click at [176, 101] on div at bounding box center [141, 77] width 282 height 128
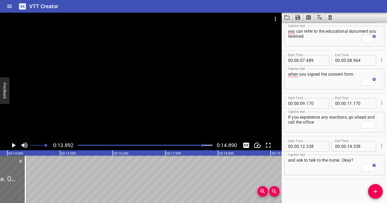
scroll to position [0, 732]
click at [349, 146] on input "number" at bounding box center [349, 146] width 5 height 11
type input "13"
type input "892"
click at [354, 164] on textarea "and ask to talk to the nurse. Okay?" at bounding box center [334, 165] width 93 height 15
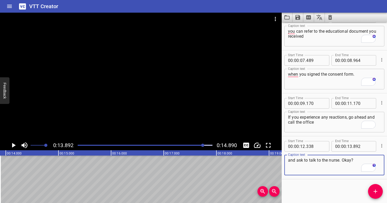
click at [136, 112] on div at bounding box center [141, 77] width 282 height 128
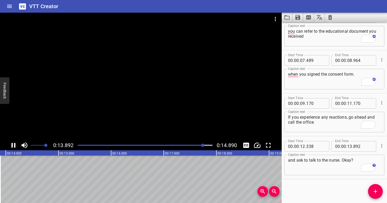
click at [161, 109] on div at bounding box center [141, 77] width 282 height 128
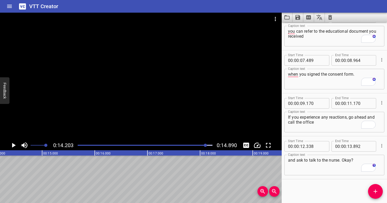
click at [205, 146] on div at bounding box center [205, 145] width 3 height 3
click at [203, 143] on div at bounding box center [145, 144] width 141 height 7
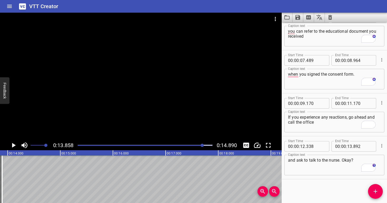
click at [187, 117] on div at bounding box center [141, 77] width 282 height 128
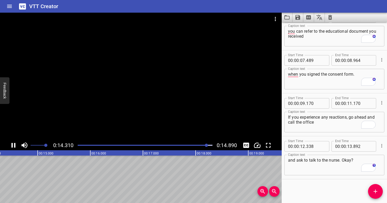
click at [183, 101] on div at bounding box center [141, 77] width 282 height 128
click at [196, 147] on div at bounding box center [145, 144] width 141 height 7
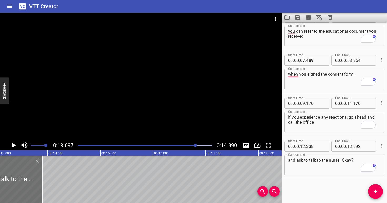
click at [204, 92] on div at bounding box center [141, 77] width 282 height 128
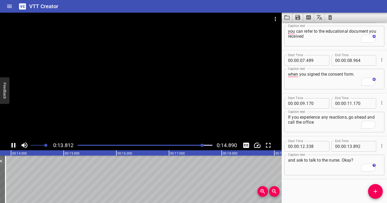
click at [200, 89] on div at bounding box center [141, 77] width 282 height 128
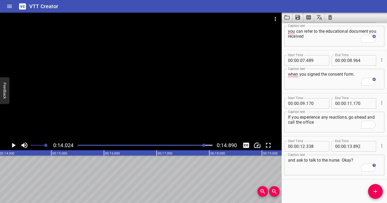
click at [203, 148] on div at bounding box center [145, 144] width 141 height 7
click at [190, 111] on div at bounding box center [141, 77] width 282 height 128
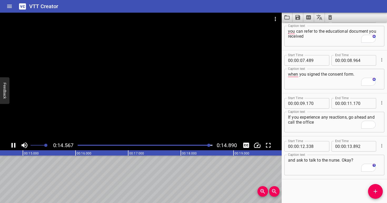
click at [196, 142] on div at bounding box center [145, 144] width 141 height 7
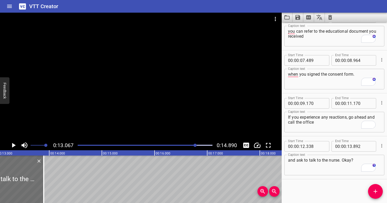
click at [193, 122] on div at bounding box center [141, 77] width 282 height 128
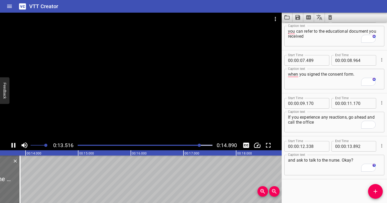
drag, startPoint x: 196, startPoint y: 120, endPoint x: 192, endPoint y: 112, distance: 8.4
click at [193, 112] on div at bounding box center [141, 77] width 282 height 128
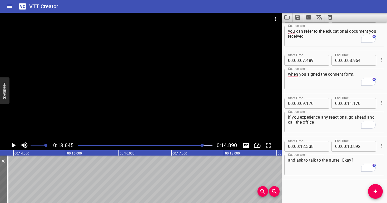
scroll to position [0, 729]
click at [379, 193] on span "Add Cue" at bounding box center [375, 191] width 15 height 6
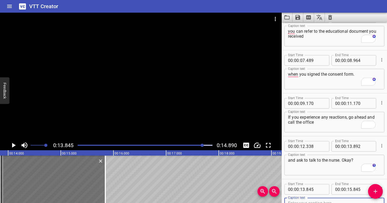
scroll to position [190, 0]
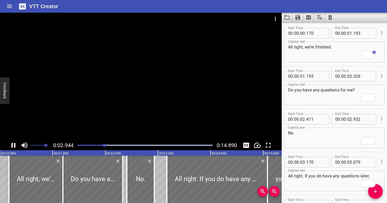
click at [116, 95] on div at bounding box center [141, 77] width 282 height 128
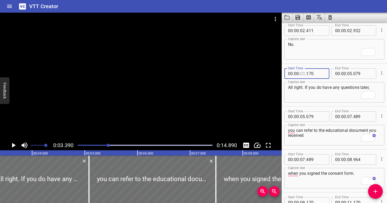
click at [303, 73] on input "number" at bounding box center [302, 73] width 5 height 11
type input "02"
type input "932"
click at [319, 91] on textarea "All right. If you do have any questions later," at bounding box center [334, 92] width 93 height 15
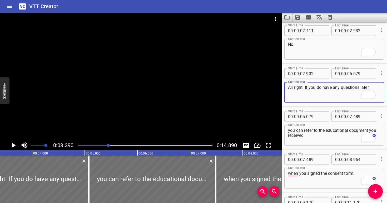
click at [79, 146] on div at bounding box center [145, 144] width 141 height 7
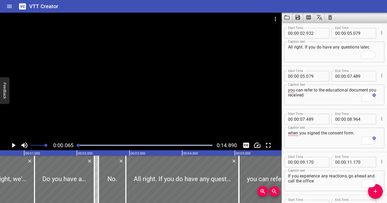
click at [79, 107] on div at bounding box center [141, 77] width 282 height 128
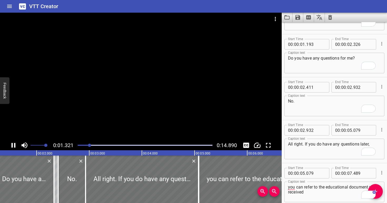
click at [86, 117] on div at bounding box center [141, 77] width 282 height 128
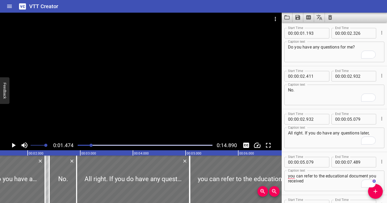
click at [85, 146] on div at bounding box center [145, 144] width 141 height 7
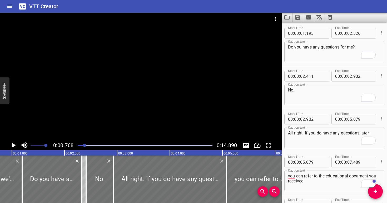
click at [84, 130] on div at bounding box center [141, 77] width 282 height 128
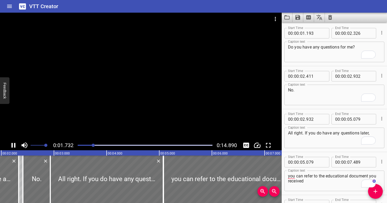
click at [85, 145] on div "Play progress" at bounding box center [26, 145] width 135 height 1
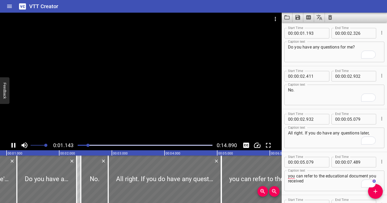
click at [79, 122] on div at bounding box center [141, 77] width 282 height 128
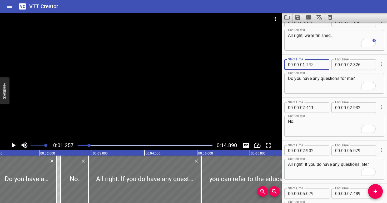
click at [319, 63] on input "number" at bounding box center [315, 64] width 19 height 11
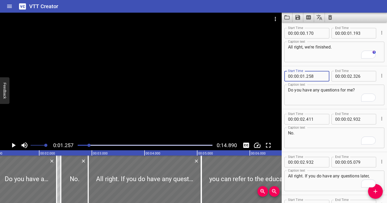
type input "258"
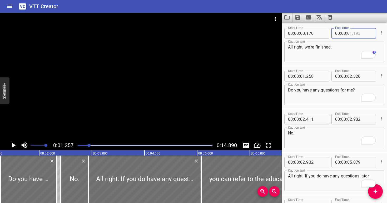
click at [355, 33] on input "number" at bounding box center [363, 33] width 19 height 11
type input "258"
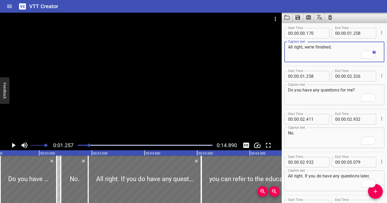
click at [349, 51] on textarea "All right, we're finished." at bounding box center [334, 52] width 93 height 15
click at [92, 120] on div at bounding box center [141, 77] width 282 height 128
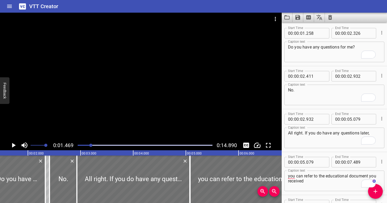
click at [79, 144] on div at bounding box center [145, 144] width 141 height 7
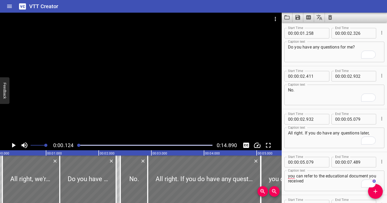
click at [81, 115] on div at bounding box center [141, 77] width 282 height 128
click at [95, 114] on div at bounding box center [141, 77] width 282 height 128
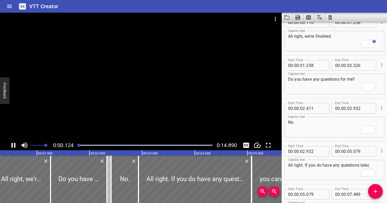
scroll to position [11, 0]
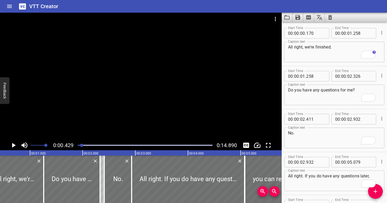
click at [95, 114] on div at bounding box center [141, 77] width 282 height 128
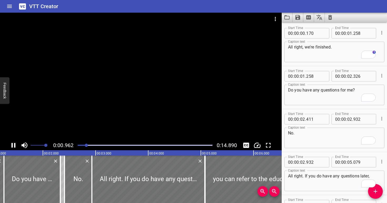
click at [103, 112] on div at bounding box center [141, 77] width 282 height 128
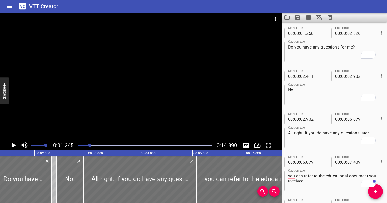
click at [103, 112] on div at bounding box center [141, 77] width 282 height 128
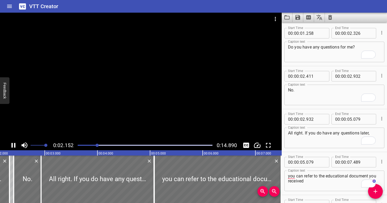
click at [105, 112] on div at bounding box center [141, 77] width 282 height 128
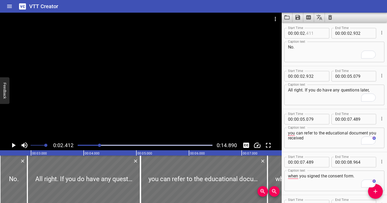
click at [320, 27] on div "Start Time 00 : 00 : 02 . Start Time End Time 00 : 00 : 02 . 932 End Time" at bounding box center [335, 33] width 100 height 14
type input "412"
click at [314, 48] on textarea "No." at bounding box center [334, 52] width 93 height 15
click at [120, 85] on div at bounding box center [141, 77] width 282 height 128
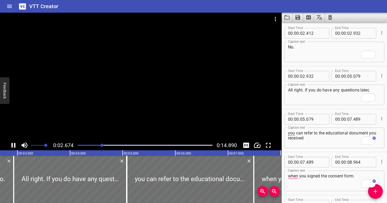
click at [120, 89] on video at bounding box center [141, 77] width 282 height 128
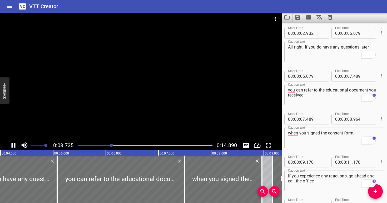
click at [104, 145] on div "Play progress" at bounding box center [44, 145] width 135 height 1
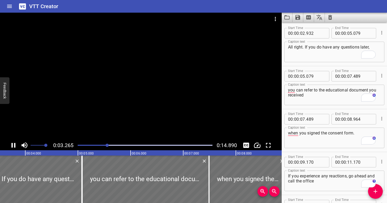
click at [106, 140] on div "0:03.265 0:14.890" at bounding box center [141, 145] width 282 height 10
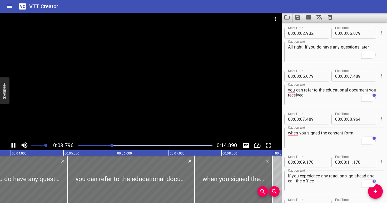
click at [106, 144] on div at bounding box center [145, 144] width 141 height 7
click at [98, 144] on div at bounding box center [145, 144] width 141 height 7
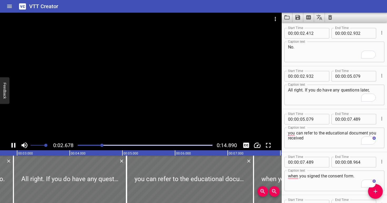
click at [106, 122] on div at bounding box center [141, 77] width 282 height 128
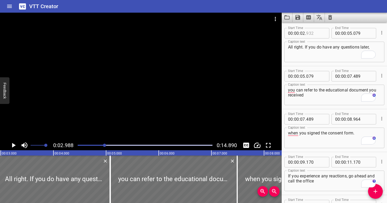
click at [317, 35] on input "number" at bounding box center [315, 33] width 19 height 11
type input "988"
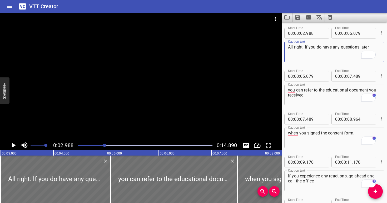
click at [311, 56] on textarea "All right. If you do have any questions later," at bounding box center [334, 52] width 93 height 15
click at [102, 116] on div at bounding box center [141, 77] width 282 height 128
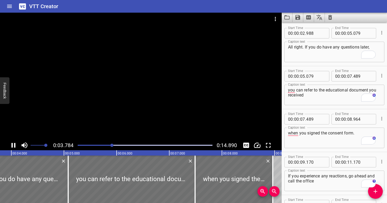
click at [101, 143] on div at bounding box center [145, 144] width 141 height 7
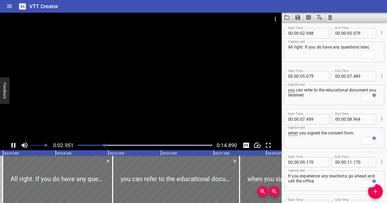
click at [128, 113] on div at bounding box center [141, 77] width 282 height 128
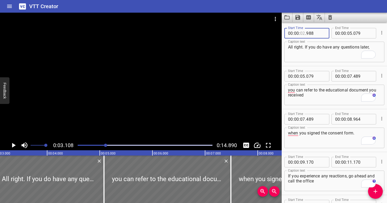
click at [304, 33] on input "number" at bounding box center [302, 33] width 5 height 11
type input "03"
type input "108"
click at [304, 55] on textarea "All right. If you do have any questions later," at bounding box center [334, 52] width 93 height 15
click at [102, 145] on div "Play progress" at bounding box center [38, 145] width 135 height 1
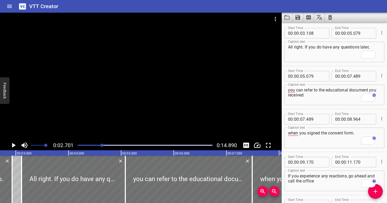
click at [96, 126] on div at bounding box center [141, 77] width 282 height 128
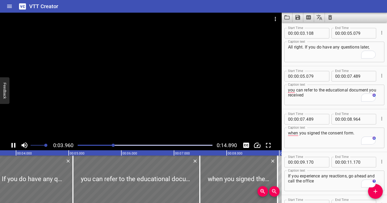
click at [100, 146] on div at bounding box center [145, 144] width 141 height 7
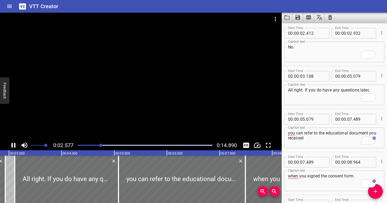
click at [145, 111] on div at bounding box center [141, 77] width 282 height 128
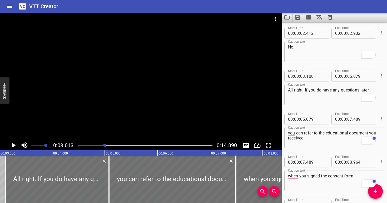
click at [144, 111] on div at bounding box center [141, 77] width 282 height 128
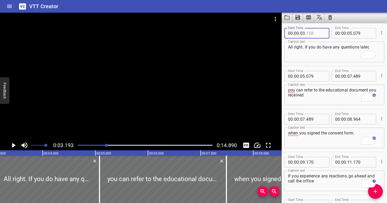
click at [313, 34] on input "number" at bounding box center [315, 33] width 19 height 11
type input "194"
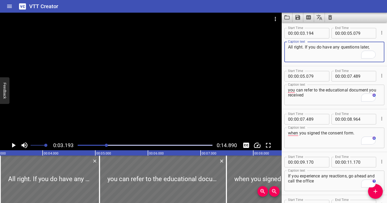
click at [317, 53] on textarea "All right. If you do have any questions later," at bounding box center [334, 52] width 93 height 15
click at [100, 143] on div at bounding box center [145, 144] width 141 height 7
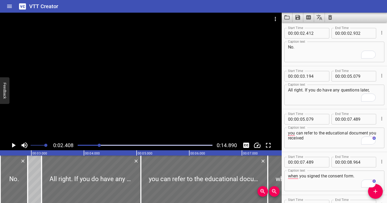
click at [103, 119] on div at bounding box center [141, 77] width 282 height 128
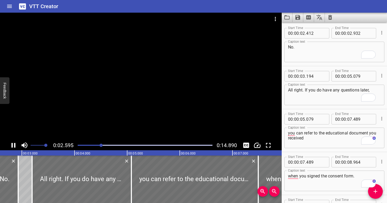
click at [109, 116] on div at bounding box center [141, 77] width 282 height 128
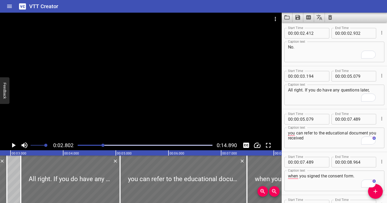
click at [109, 116] on div at bounding box center [141, 77] width 282 height 128
click at [112, 113] on div at bounding box center [141, 77] width 282 height 128
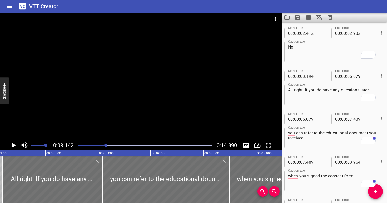
click at [111, 114] on div at bounding box center [141, 77] width 282 height 128
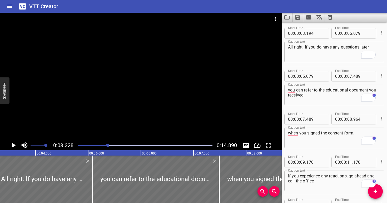
click at [111, 115] on div at bounding box center [141, 77] width 282 height 128
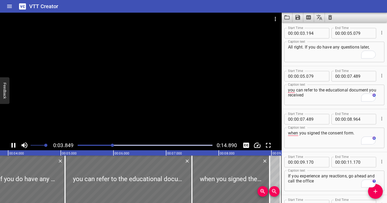
click at [104, 143] on div at bounding box center [145, 144] width 141 height 7
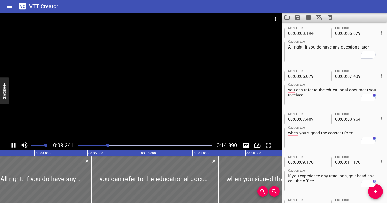
click at [121, 103] on div at bounding box center [141, 77] width 282 height 128
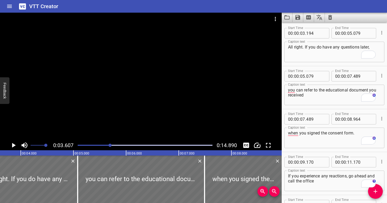
click at [101, 144] on div at bounding box center [145, 144] width 141 height 7
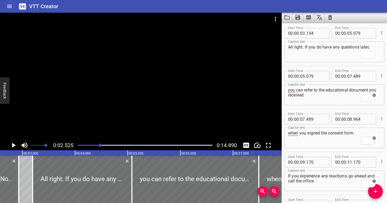
click at [123, 116] on div at bounding box center [141, 77] width 282 height 128
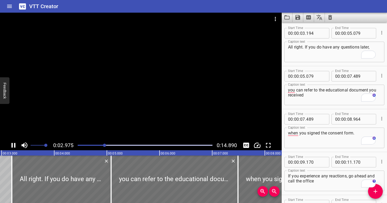
click at [159, 107] on div at bounding box center [141, 77] width 282 height 128
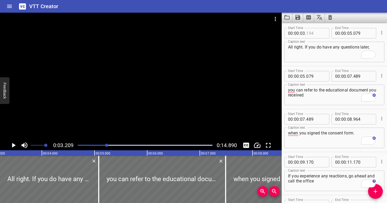
click at [316, 33] on input "number" at bounding box center [315, 33] width 19 height 11
type input "209"
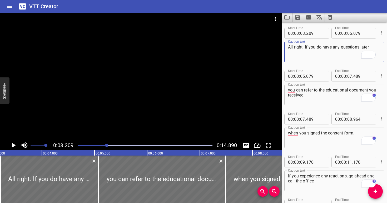
click at [324, 50] on textarea "All right. If you do have any questions later," at bounding box center [334, 52] width 93 height 15
click at [113, 116] on div at bounding box center [141, 77] width 282 height 128
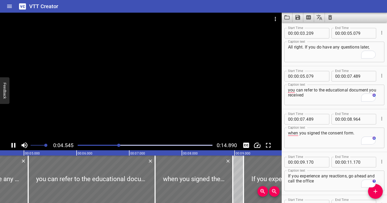
click at [100, 143] on div at bounding box center [145, 144] width 141 height 7
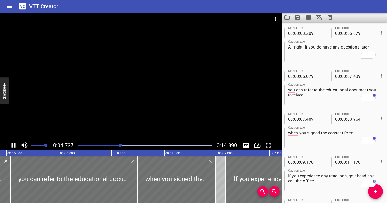
click at [182, 96] on div at bounding box center [141, 77] width 282 height 128
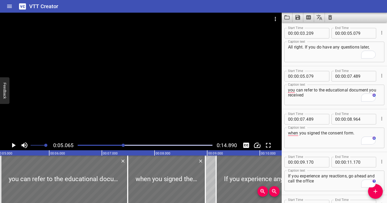
click at [182, 96] on div at bounding box center [141, 77] width 282 height 128
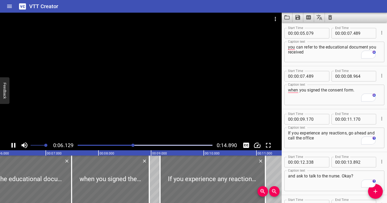
click at [122, 143] on div at bounding box center [145, 144] width 141 height 7
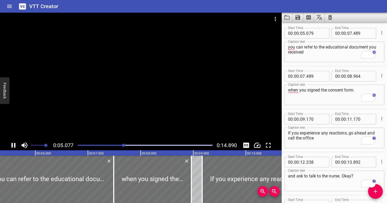
click at [163, 114] on div at bounding box center [141, 77] width 282 height 128
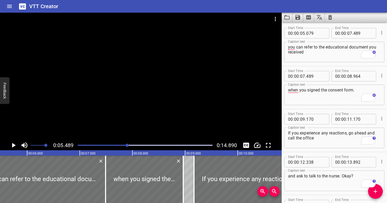
click at [119, 143] on div at bounding box center [145, 144] width 141 height 7
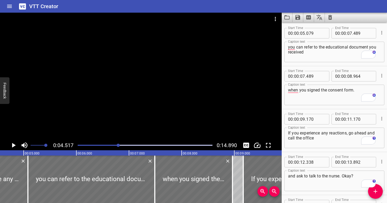
click at [125, 119] on div at bounding box center [141, 77] width 282 height 128
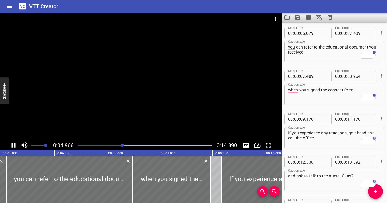
click at [176, 114] on div at bounding box center [141, 77] width 282 height 128
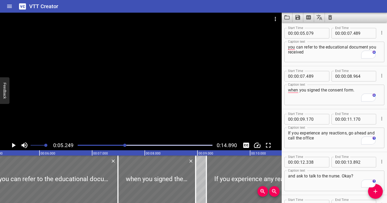
click at [176, 114] on div at bounding box center [141, 77] width 282 height 128
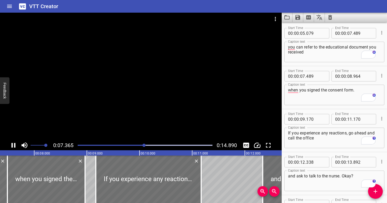
click at [177, 109] on div at bounding box center [141, 77] width 282 height 128
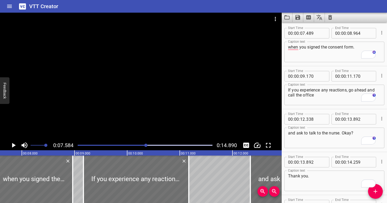
click at [177, 109] on div at bounding box center [141, 77] width 282 height 128
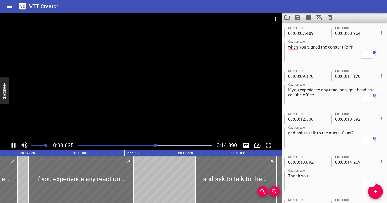
click at [178, 119] on div at bounding box center [141, 77] width 282 height 128
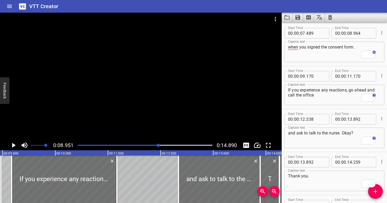
click at [178, 118] on div at bounding box center [141, 77] width 282 height 128
click at [178, 116] on div at bounding box center [141, 77] width 282 height 128
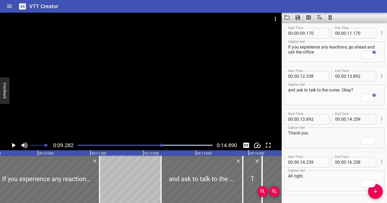
click at [157, 144] on div at bounding box center [145, 144] width 141 height 7
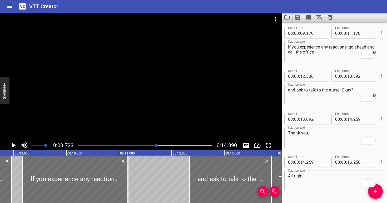
click at [151, 120] on div at bounding box center [141, 77] width 282 height 128
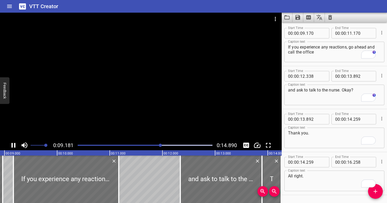
click at [172, 117] on div at bounding box center [141, 77] width 282 height 128
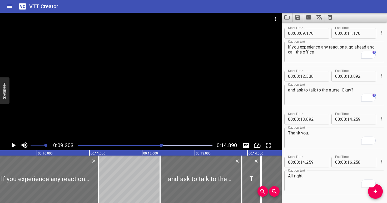
click at [153, 144] on div at bounding box center [145, 144] width 141 height 7
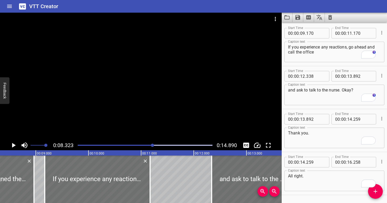
click at [136, 120] on div at bounding box center [141, 77] width 282 height 128
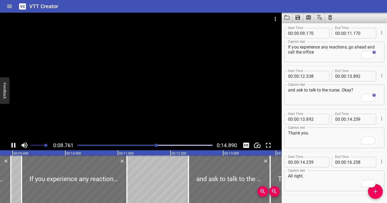
click at [193, 101] on div at bounding box center [141, 77] width 282 height 128
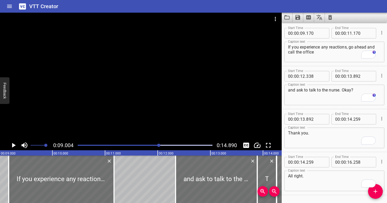
click at [191, 102] on div at bounding box center [141, 77] width 282 height 128
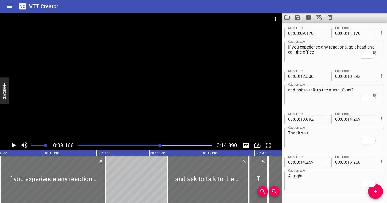
click at [191, 102] on div at bounding box center [141, 77] width 282 height 128
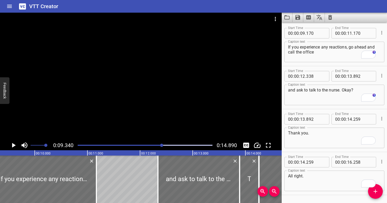
click at [191, 102] on div at bounding box center [141, 77] width 282 height 128
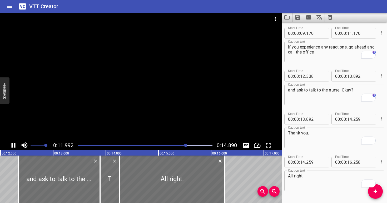
click at [196, 104] on div at bounding box center [141, 77] width 282 height 128
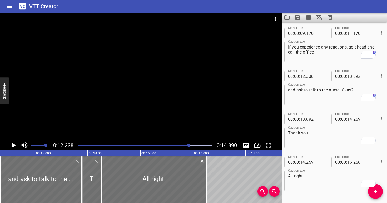
click at [180, 145] on div "Play progress" at bounding box center [122, 145] width 135 height 1
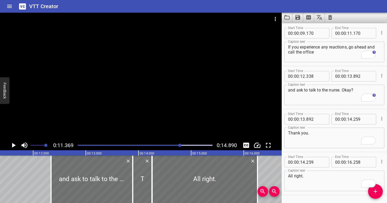
click at [171, 148] on div at bounding box center [145, 144] width 141 height 7
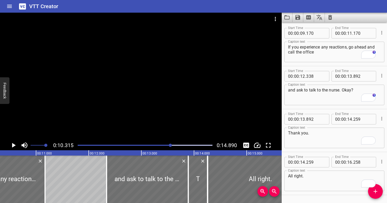
click at [164, 121] on div at bounding box center [141, 77] width 282 height 128
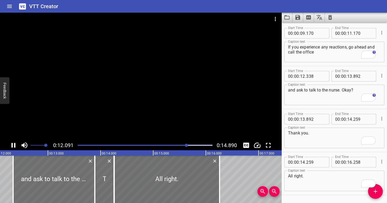
click at [166, 104] on div at bounding box center [141, 77] width 282 height 128
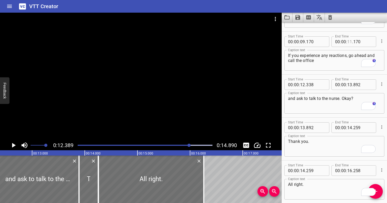
click at [350, 42] on input "number" at bounding box center [349, 41] width 5 height 11
type input "12"
type input "892"
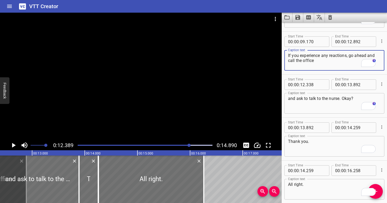
click at [346, 64] on textarea "If you experience any reactions, go ahead and call the office" at bounding box center [334, 60] width 93 height 15
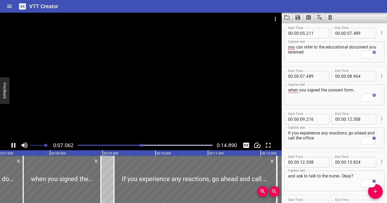
click at [77, 145] on div at bounding box center [145, 144] width 141 height 7
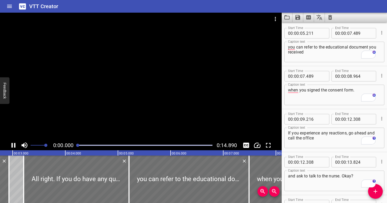
scroll to position [160, 0]
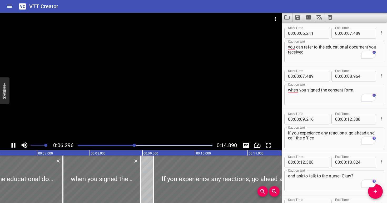
click at [105, 145] on div "Play progress" at bounding box center [67, 145] width 135 height 1
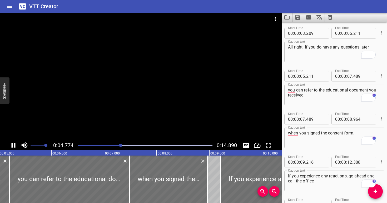
click at [222, 113] on div at bounding box center [141, 77] width 282 height 128
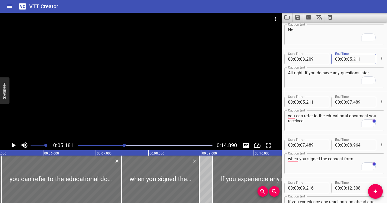
click at [365, 63] on input "number" at bounding box center [363, 59] width 19 height 11
type input "1"
type input "211"
type input "20"
type input "1"
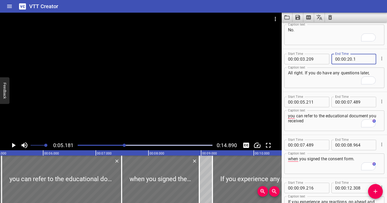
type input "001"
click at [348, 58] on input "number" at bounding box center [349, 59] width 5 height 11
type input "05"
type input "201"
click at [317, 100] on input "number" at bounding box center [315, 102] width 19 height 11
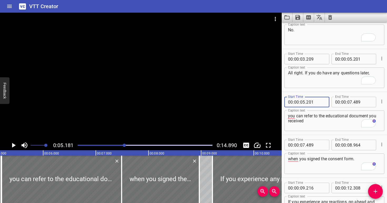
type input "201"
click at [318, 120] on textarea "you can refer to the educational document you received" at bounding box center [334, 120] width 93 height 15
click at [78, 144] on div at bounding box center [145, 144] width 141 height 7
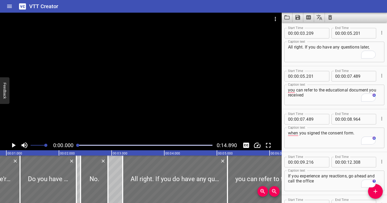
click at [100, 107] on div at bounding box center [141, 77] width 282 height 128
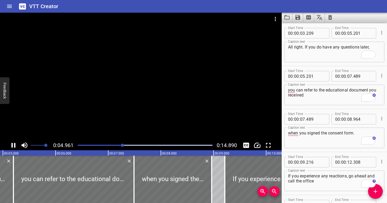
click at [198, 102] on div at bounding box center [141, 77] width 282 height 128
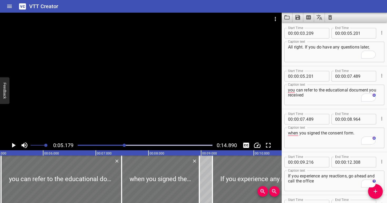
click at [198, 102] on div at bounding box center [141, 77] width 282 height 128
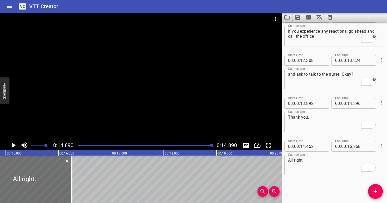
click at [140, 77] on div at bounding box center [141, 77] width 282 height 128
click at [298, 17] on icon "Save captions to file" at bounding box center [298, 17] width 5 height 5
click at [315, 30] on li "Save to VTT file" at bounding box center [312, 28] width 39 height 9
click at [332, 16] on icon "Clear captions" at bounding box center [330, 17] width 6 height 6
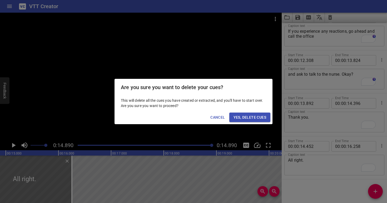
click at [260, 118] on span "Yes, Delete Cues" at bounding box center [250, 117] width 33 height 7
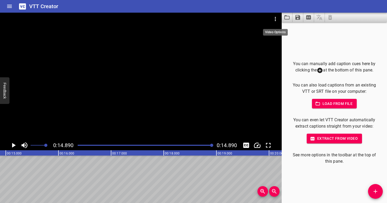
click at [276, 16] on icon "Video Options" at bounding box center [275, 19] width 6 height 6
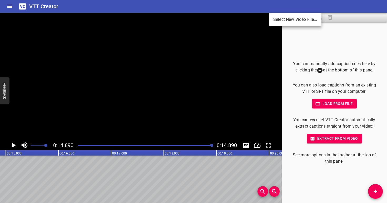
click at [278, 23] on li "Select New Video File..." at bounding box center [295, 19] width 52 height 9
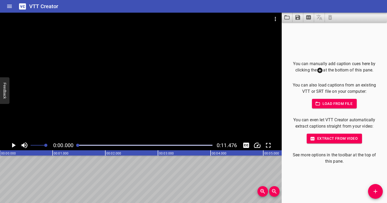
click at [151, 93] on div at bounding box center [141, 77] width 282 height 128
click at [157, 95] on div at bounding box center [141, 77] width 282 height 128
click at [79, 145] on div at bounding box center [78, 145] width 3 height 3
click at [153, 90] on div at bounding box center [141, 77] width 282 height 128
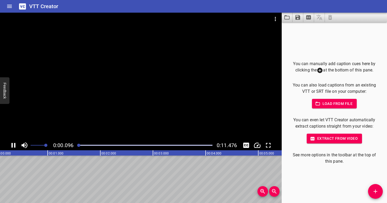
click at [153, 90] on div at bounding box center [141, 77] width 282 height 128
drag, startPoint x: 81, startPoint y: 145, endPoint x: 75, endPoint y: 144, distance: 6.3
click at [75, 144] on div at bounding box center [145, 144] width 141 height 7
click at [87, 130] on div at bounding box center [141, 77] width 282 height 128
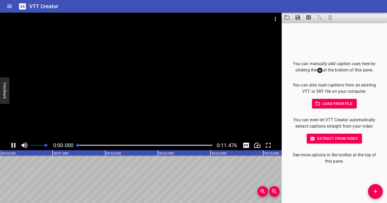
click at [87, 130] on div at bounding box center [141, 77] width 282 height 128
click at [377, 193] on icon "Add Cue" at bounding box center [375, 191] width 6 height 6
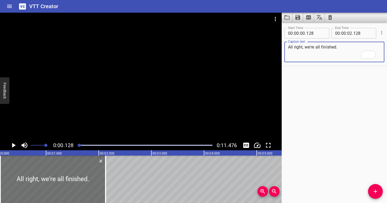
type textarea "All right, we're all finished."
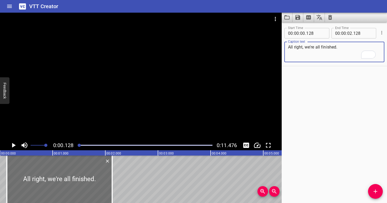
scroll to position [0, 7]
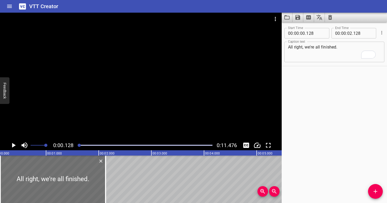
click at [142, 107] on div at bounding box center [141, 77] width 282 height 128
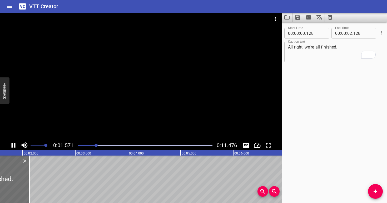
click at [134, 99] on div at bounding box center [141, 77] width 282 height 128
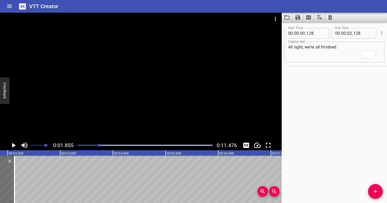
click at [352, 32] on span "." at bounding box center [352, 33] width 1 height 11
click at [349, 32] on input "number" at bounding box center [349, 33] width 5 height 11
type input "01"
type input "856"
click at [353, 59] on textarea "All right, we're all finished." at bounding box center [334, 52] width 93 height 15
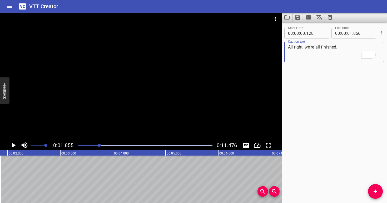
click at [151, 108] on div at bounding box center [141, 77] width 282 height 128
click at [154, 108] on div at bounding box center [141, 77] width 282 height 128
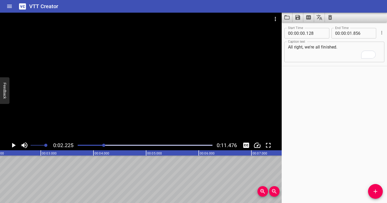
click at [152, 109] on div at bounding box center [141, 77] width 282 height 128
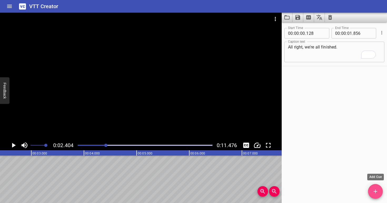
click at [376, 190] on icon "Add Cue" at bounding box center [375, 191] width 6 height 6
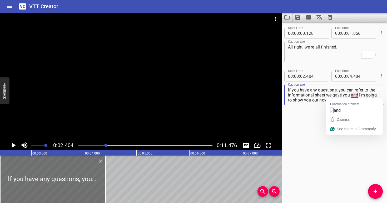
drag, startPoint x: 341, startPoint y: 101, endPoint x: 351, endPoint y: 95, distance: 12.2
click at [351, 95] on textarea "If you have any questions, you can refer to the informational sheet we gave you…" at bounding box center [334, 94] width 93 height 15
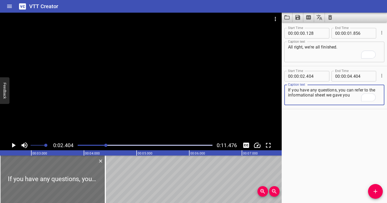
type textarea "If you have any questions, you can refer to the informational sheet we gave you"
click at [164, 96] on div at bounding box center [141, 77] width 282 height 128
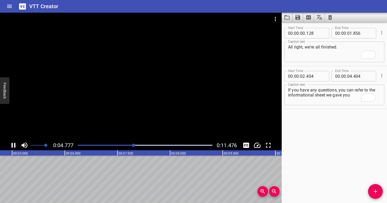
click at [171, 93] on div at bounding box center [141, 77] width 282 height 128
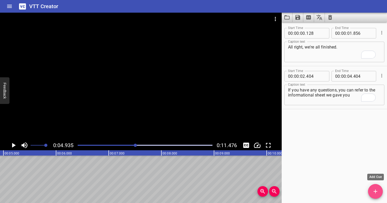
click at [379, 192] on span "Add Cue" at bounding box center [375, 191] width 15 height 6
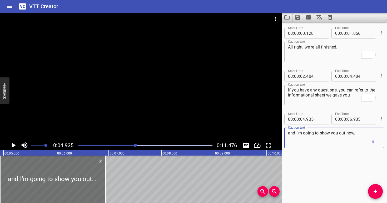
type textarea "and I'm going to show you out now."
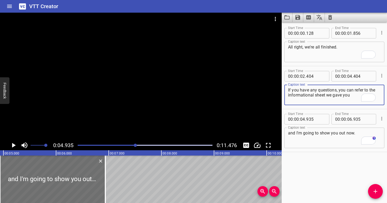
drag, startPoint x: 353, startPoint y: 95, endPoint x: 315, endPoint y: 94, distance: 37.7
click at [315, 94] on textarea "If you have any questions, you can refer to the informational sheet we gave you" at bounding box center [334, 94] width 93 height 15
type textarea "If you have any questions, you can refer to the informational"
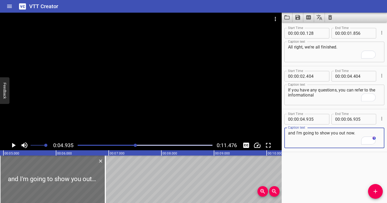
click at [289, 133] on textarea "and I'm going to show you out now." at bounding box center [334, 137] width 93 height 15
paste textarea "sheet we gave you"
type textarea "sheet we gave you and I'm going to show you out now."
click at [361, 76] on input "number" at bounding box center [363, 76] width 19 height 11
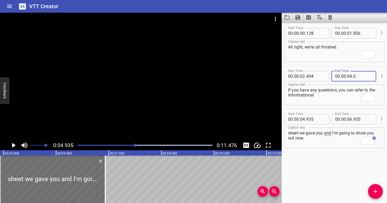
drag, startPoint x: 352, startPoint y: 76, endPoint x: 356, endPoint y: 77, distance: 3.5
click at [356, 77] on input "0" at bounding box center [363, 76] width 19 height 11
type input "935"
click at [339, 95] on textarea "If you have any questions, you can refer to the informational" at bounding box center [334, 94] width 93 height 15
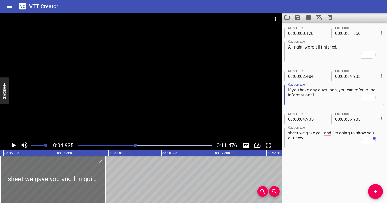
click at [172, 103] on div at bounding box center [141, 77] width 282 height 128
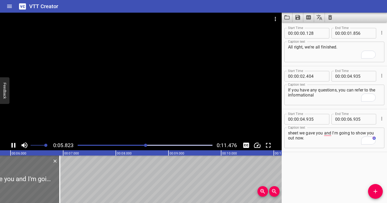
click at [169, 105] on div at bounding box center [141, 77] width 282 height 128
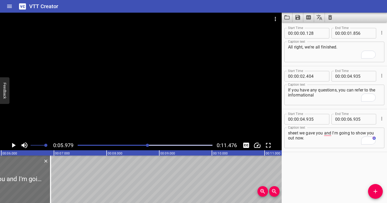
click at [169, 105] on div at bounding box center [141, 77] width 282 height 128
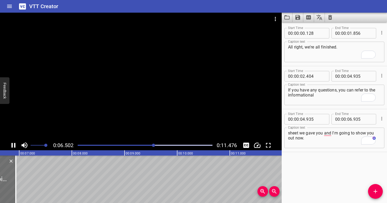
click at [170, 99] on div at bounding box center [141, 77] width 282 height 128
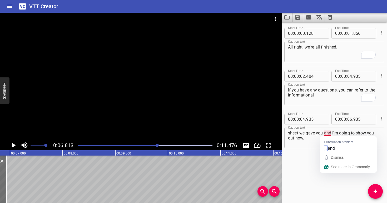
click at [323, 133] on textarea "sheet we gave you and I'm going to show you out now." at bounding box center [334, 137] width 93 height 15
click at [133, 145] on div "Play progress" at bounding box center [90, 145] width 135 height 1
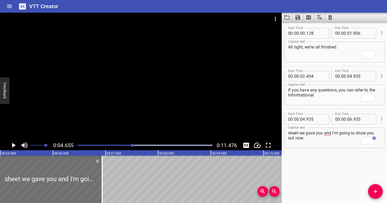
click at [172, 115] on div at bounding box center [141, 77] width 282 height 128
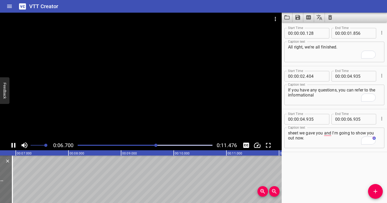
click at [171, 111] on div at bounding box center [141, 77] width 282 height 128
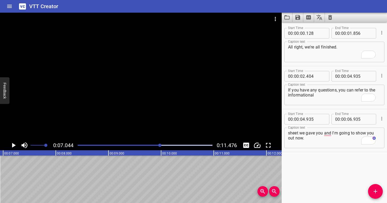
scroll to position [0, 371]
click at [323, 133] on textarea "sheet we gave you and I'm going to show you out now." at bounding box center [334, 137] width 93 height 15
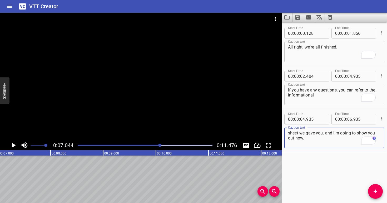
drag, startPoint x: 325, startPoint y: 141, endPoint x: 326, endPoint y: 131, distance: 9.6
click at [326, 131] on textarea "sheet we gave you. and I'm going to show you out now." at bounding box center [334, 137] width 93 height 15
type textarea "sheet we gave you."
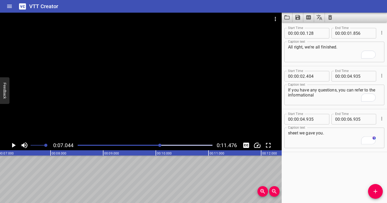
click at [150, 143] on div at bounding box center [145, 144] width 141 height 7
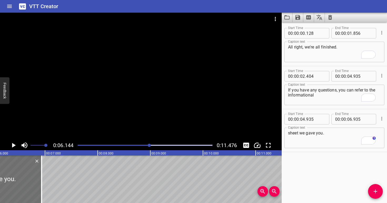
click at [140, 121] on div at bounding box center [141, 77] width 282 height 128
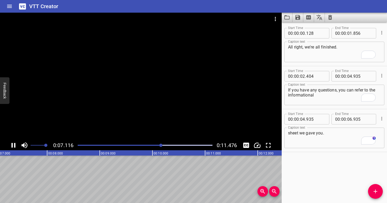
click at [138, 142] on div at bounding box center [145, 144] width 141 height 7
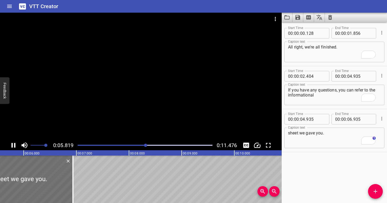
click at [172, 105] on div at bounding box center [141, 77] width 282 height 128
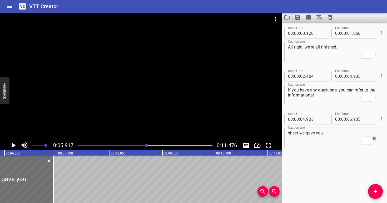
click at [136, 144] on div at bounding box center [145, 144] width 141 height 7
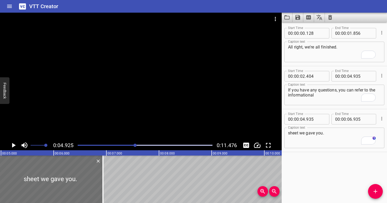
click at [139, 119] on div at bounding box center [141, 77] width 282 height 128
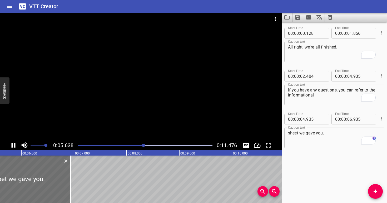
click at [138, 112] on div at bounding box center [141, 77] width 282 height 128
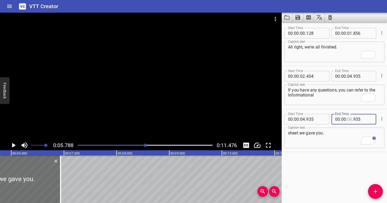
click at [349, 118] on input "number" at bounding box center [349, 119] width 5 height 11
type input "05"
type input "788"
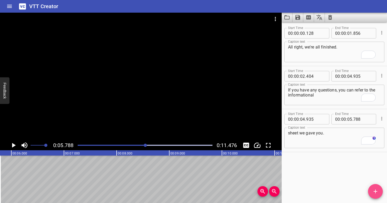
click at [376, 192] on icon "Add Cue" at bounding box center [375, 191] width 6 height 6
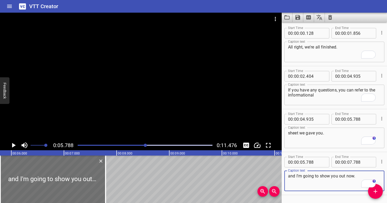
drag, startPoint x: 296, startPoint y: 175, endPoint x: 274, endPoint y: 173, distance: 21.8
click at [274, 173] on main "0:05.788 0:11.476 00:00.000 00:01.000 00:02.000 00:03.000 00:04.000 00:05.000 0…" at bounding box center [193, 108] width 387 height 190
click at [353, 177] on textarea "I'm going to show you out now." at bounding box center [334, 180] width 93 height 15
drag, startPoint x: 361, startPoint y: 174, endPoint x: 236, endPoint y: 158, distance: 126.7
click at [236, 158] on main "0:05.788 0:11.476 00:00.000 00:01.000 00:02.000 00:03.000 00:04.000 00:05.000 0…" at bounding box center [193, 108] width 387 height 190
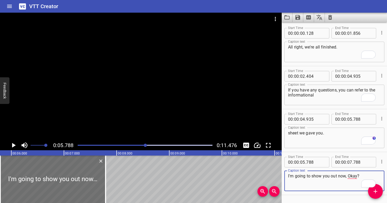
type textarea "I'm going to show you out now, Okay?"
